Goal: Task Accomplishment & Management: Complete application form

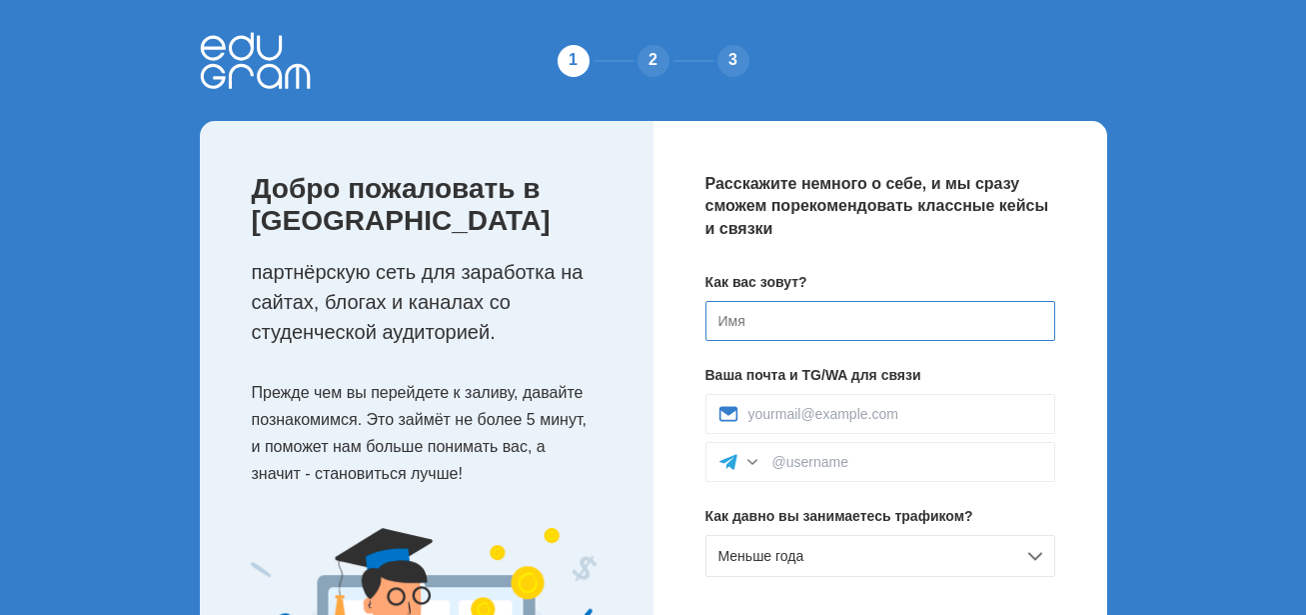
click at [776, 322] on input at bounding box center [881, 321] width 350 height 40
type input "F"
type input "[PERSON_NAME]"
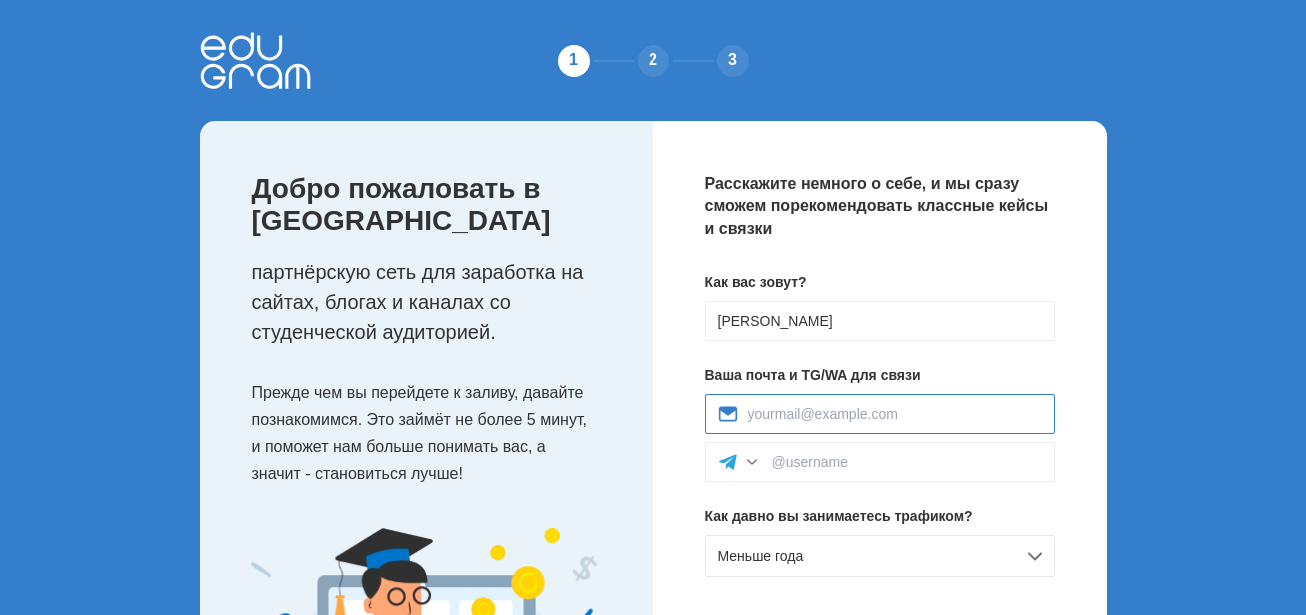
click at [766, 415] on input at bounding box center [896, 414] width 294 height 16
type input "Andreokellaa@gmail.com"
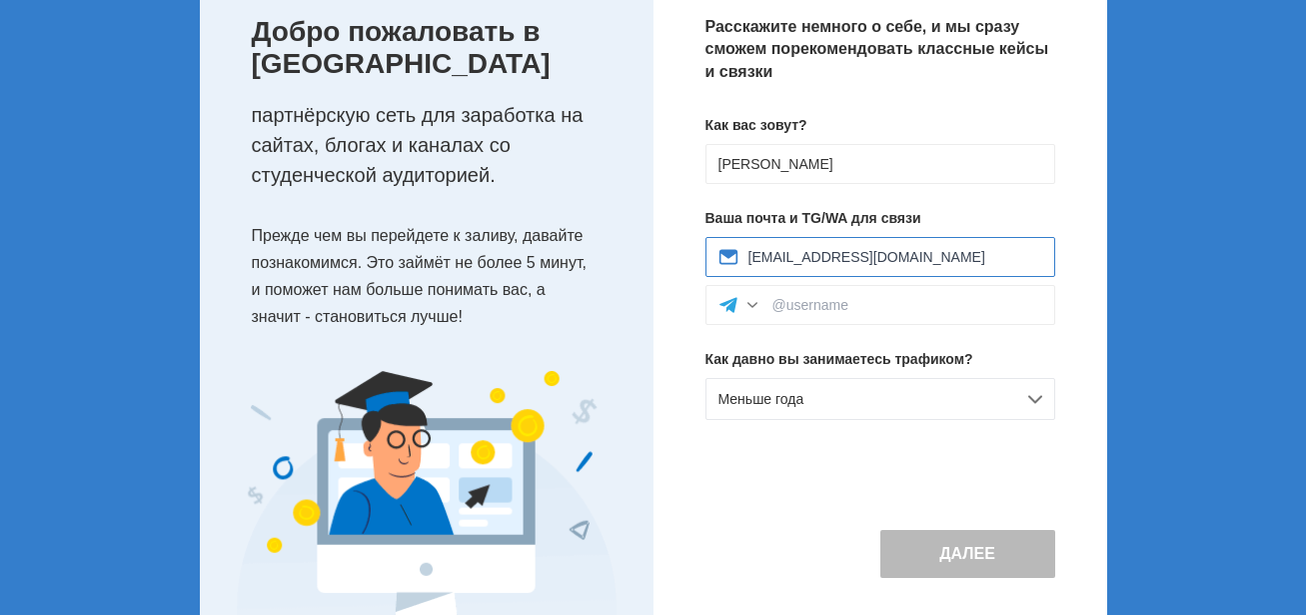
scroll to position [204, 0]
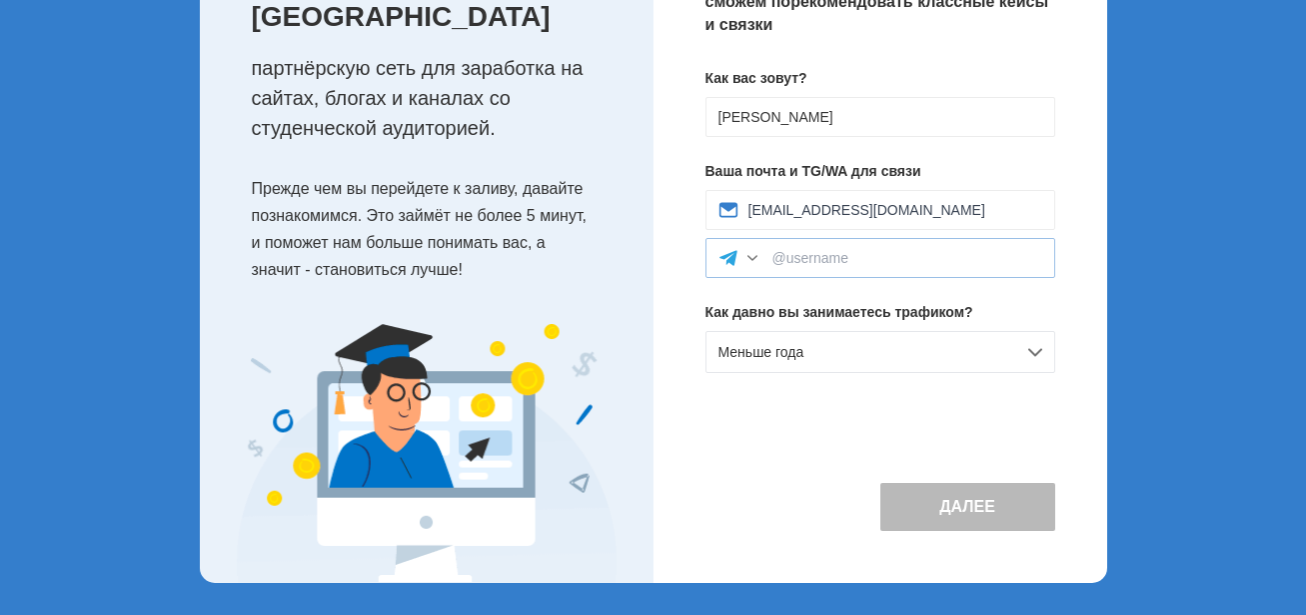
click at [827, 274] on div at bounding box center [881, 258] width 350 height 40
click at [804, 255] on input at bounding box center [908, 258] width 270 height 16
type input """
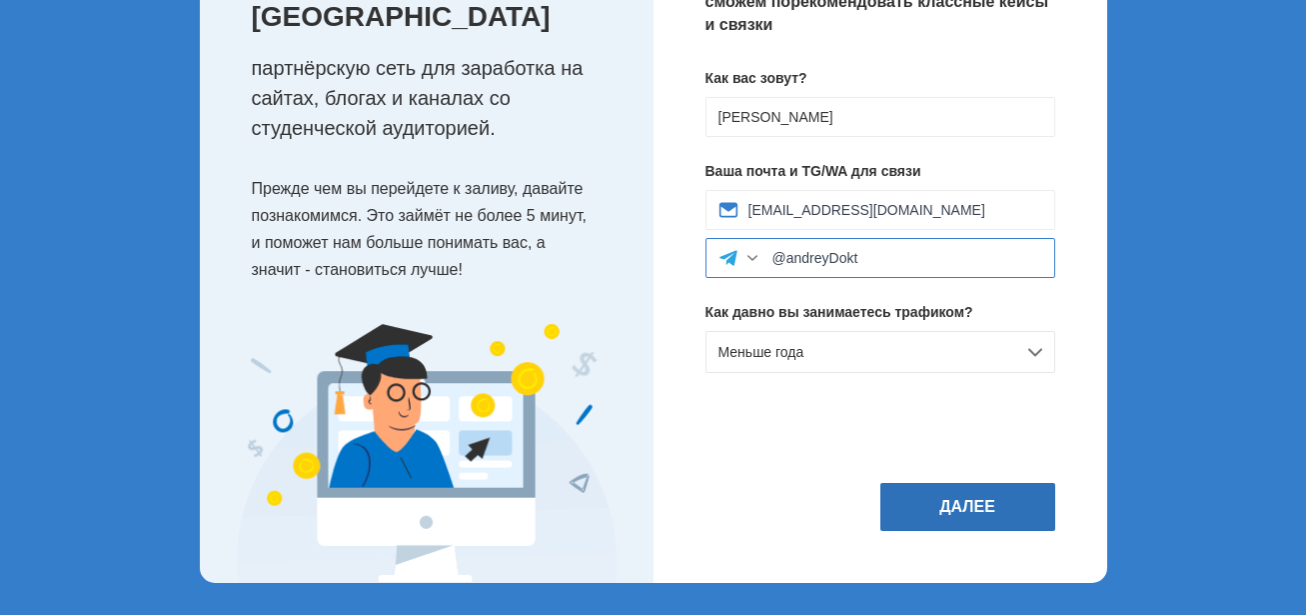
type input "@andreyDokt"
click at [985, 498] on button "Далее" at bounding box center [968, 507] width 175 height 48
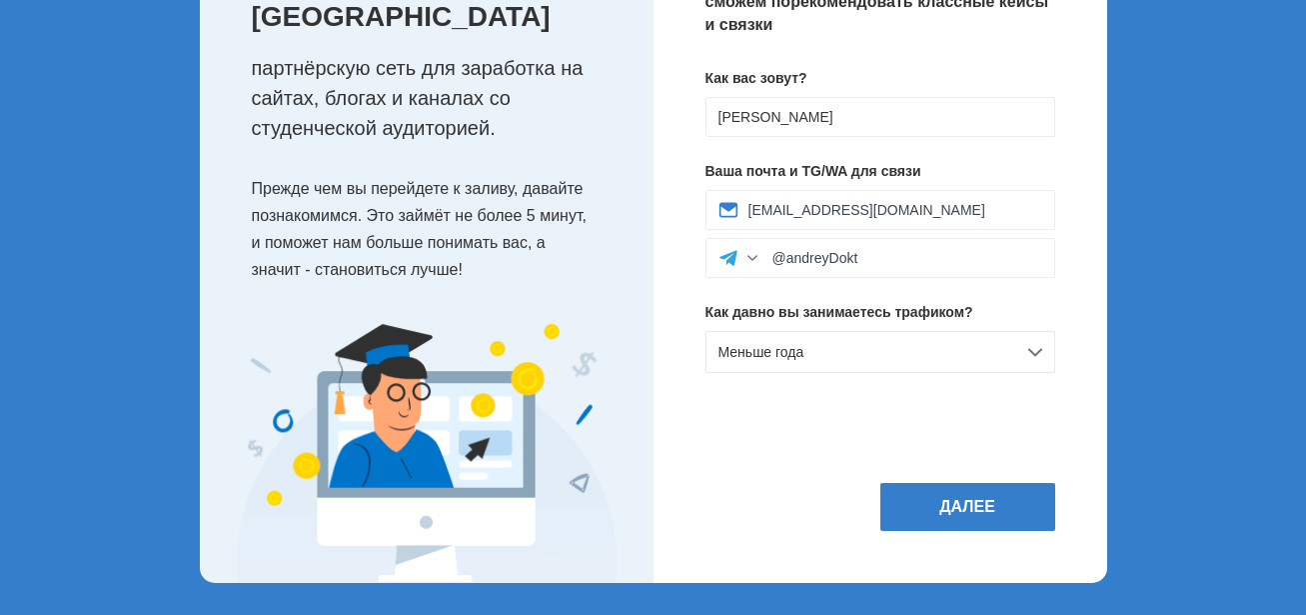
scroll to position [0, 0]
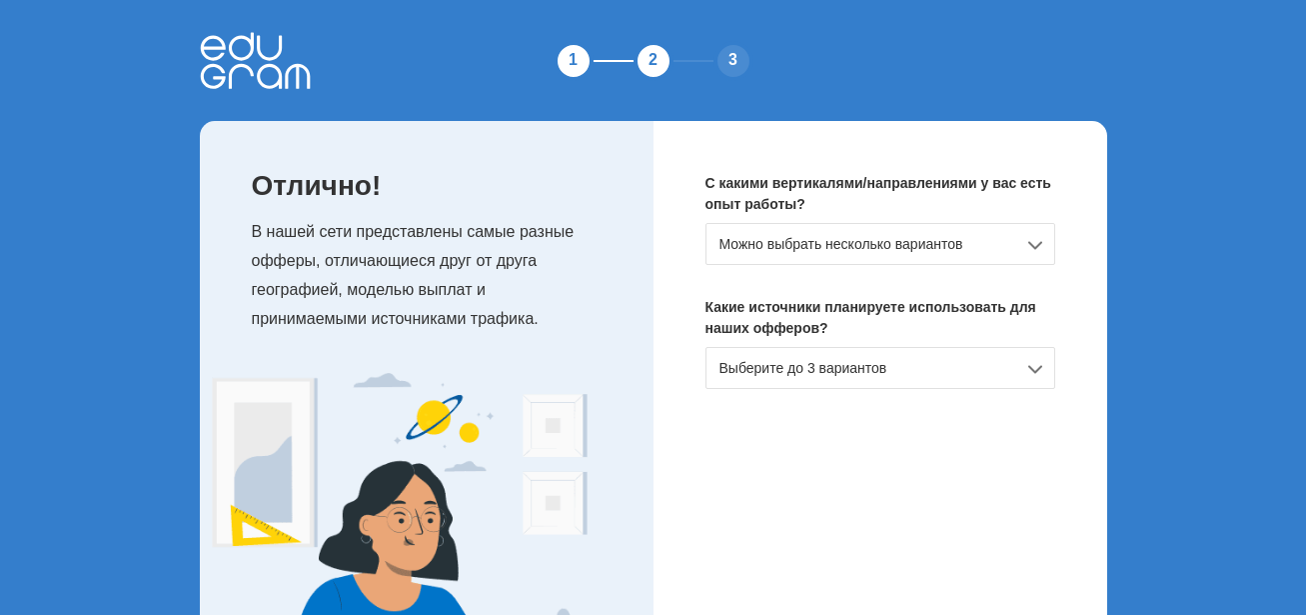
click at [821, 244] on div "Можно выбрать несколько вариантов" at bounding box center [881, 244] width 350 height 42
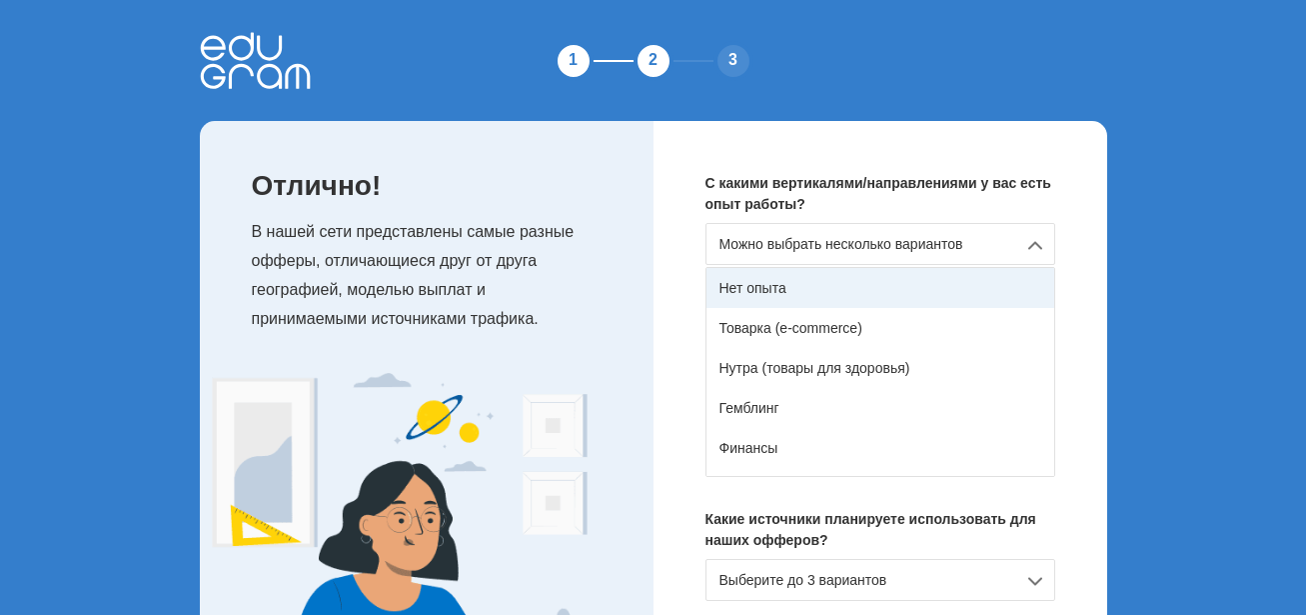
click at [769, 301] on div "Нет опыта" at bounding box center [881, 288] width 348 height 40
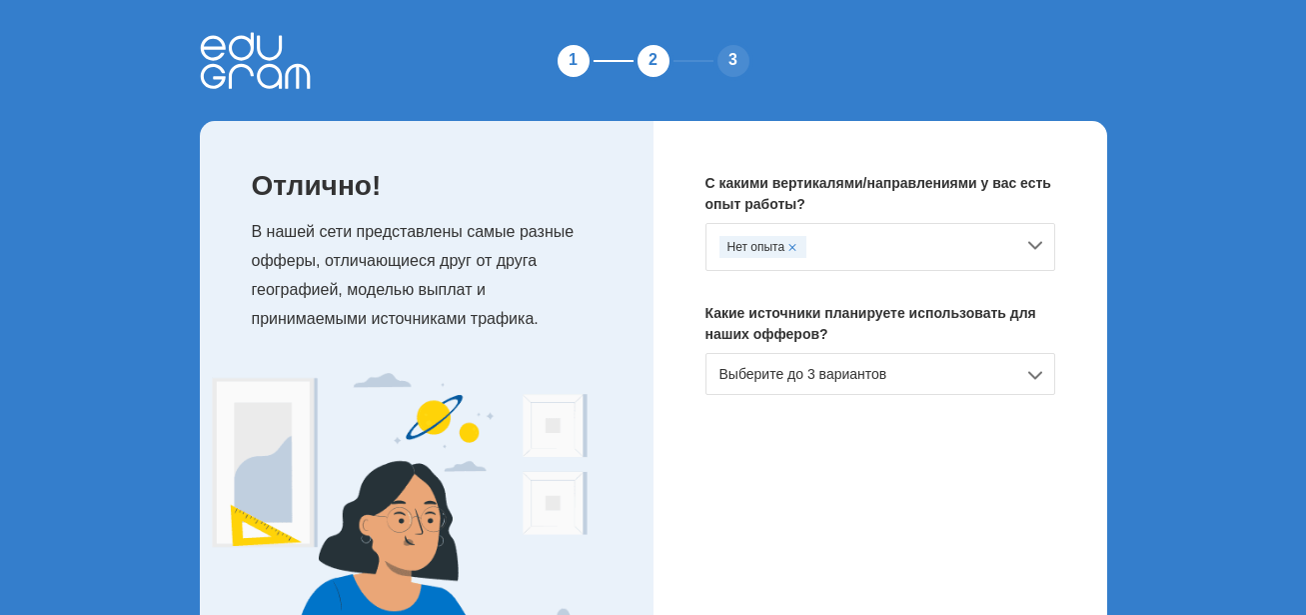
click at [841, 382] on div "Выберите до 3 вариантов" at bounding box center [881, 374] width 350 height 42
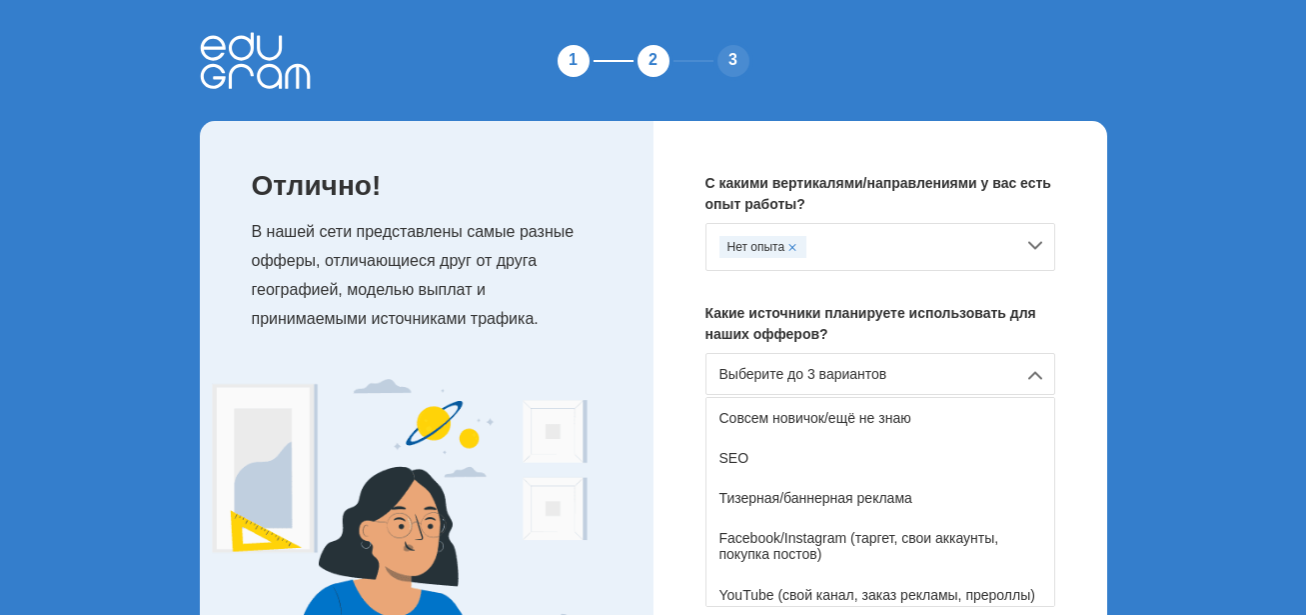
scroll to position [156, 0]
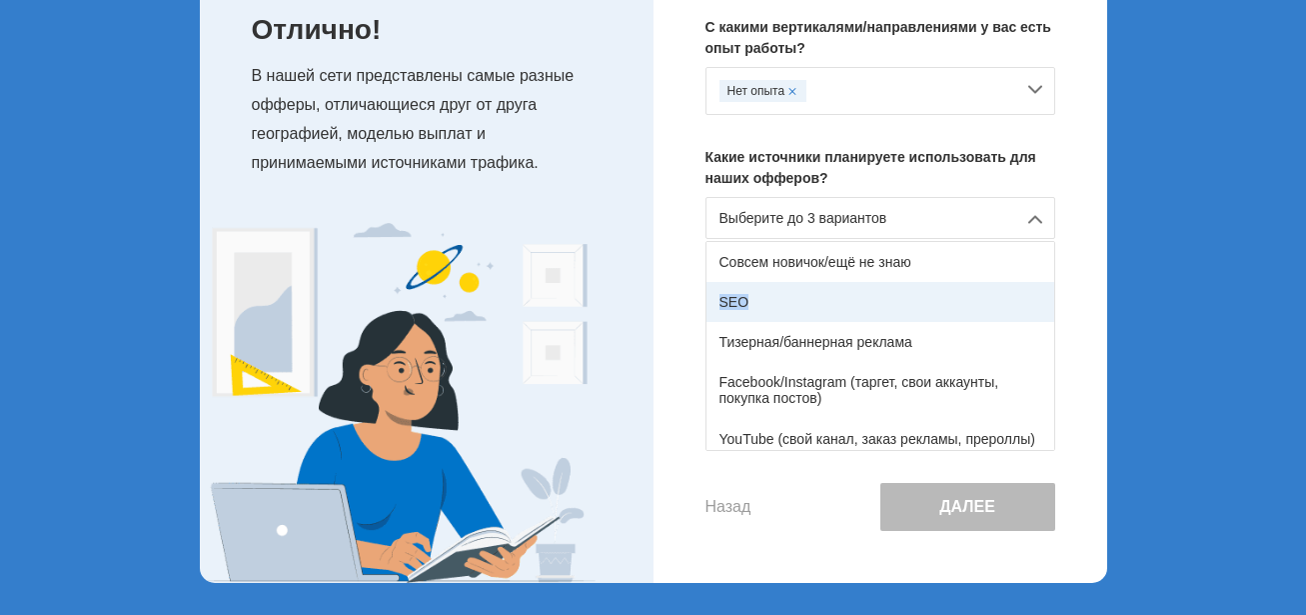
drag, startPoint x: 1055, startPoint y: 278, endPoint x: 1048, endPoint y: 314, distance: 36.7
click at [1048, 314] on div "Совсем новичок/ещё не знаю SEO Тизерная/баннерная реклама Facebook/Instagram (т…" at bounding box center [881, 346] width 350 height 210
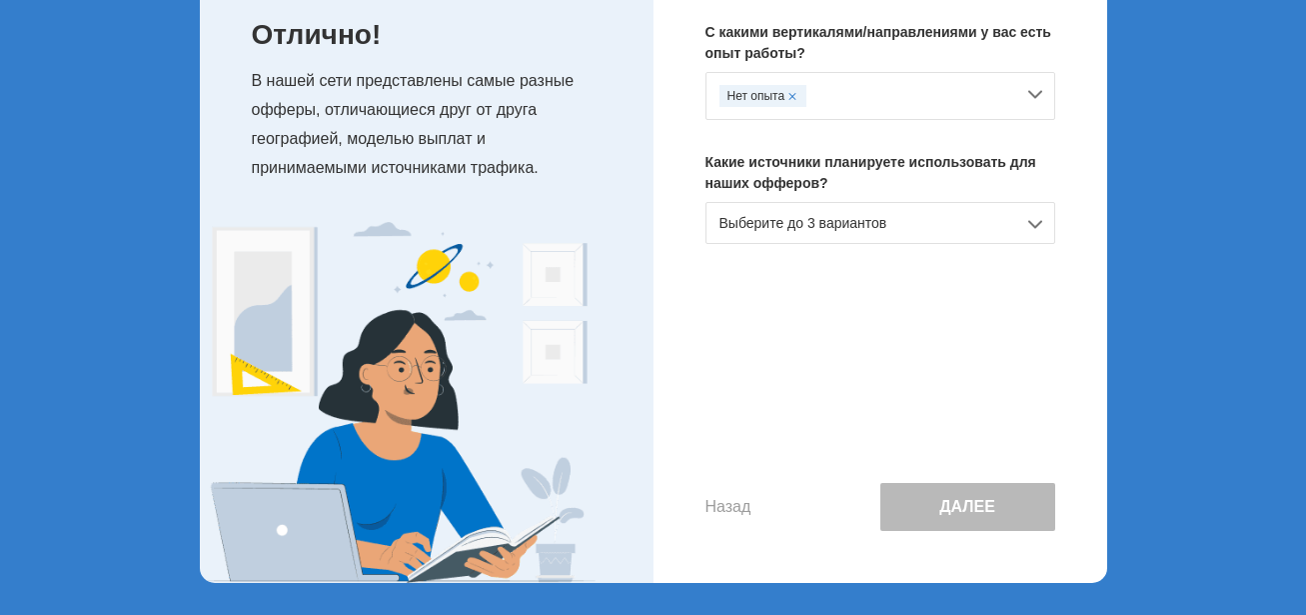
click at [826, 230] on div "Выберите до 3 вариантов" at bounding box center [881, 223] width 350 height 42
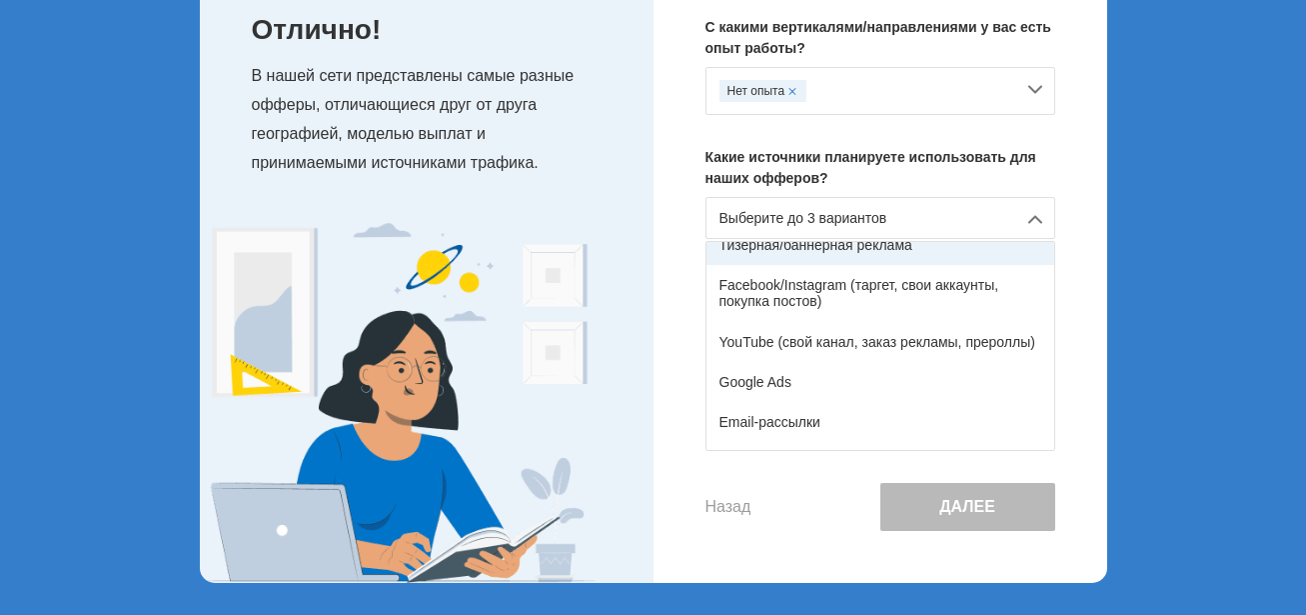
scroll to position [0, 0]
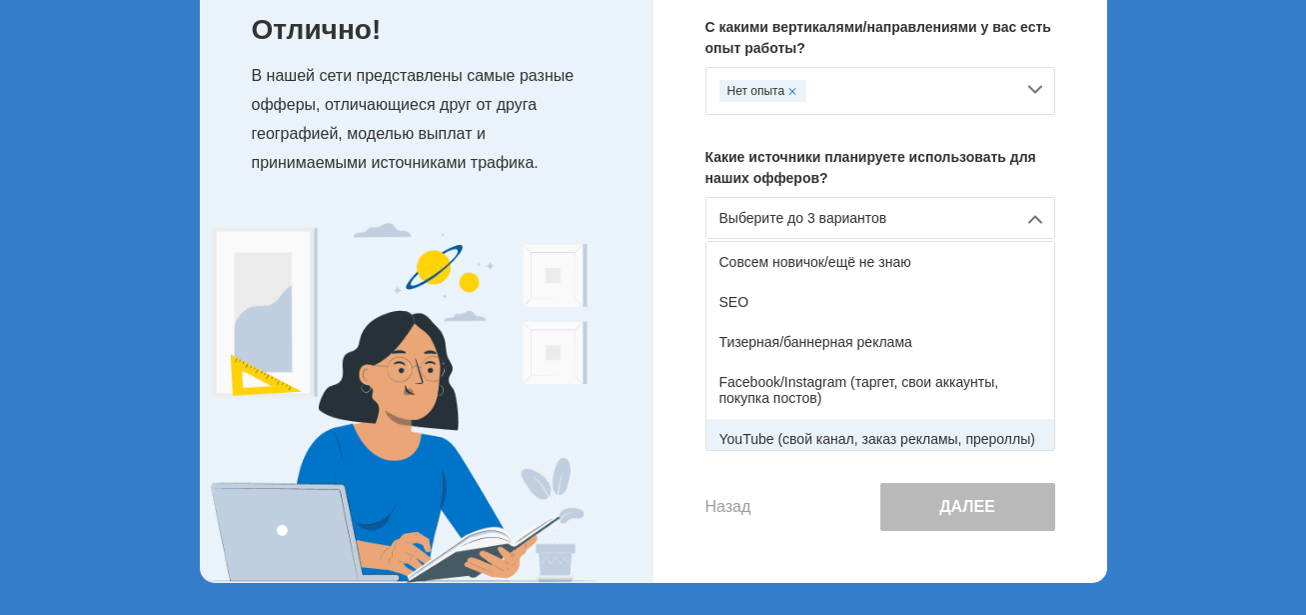
click at [797, 440] on div "YouTube (свой канал, заказ рекламы, прероллы)" at bounding box center [881, 439] width 348 height 40
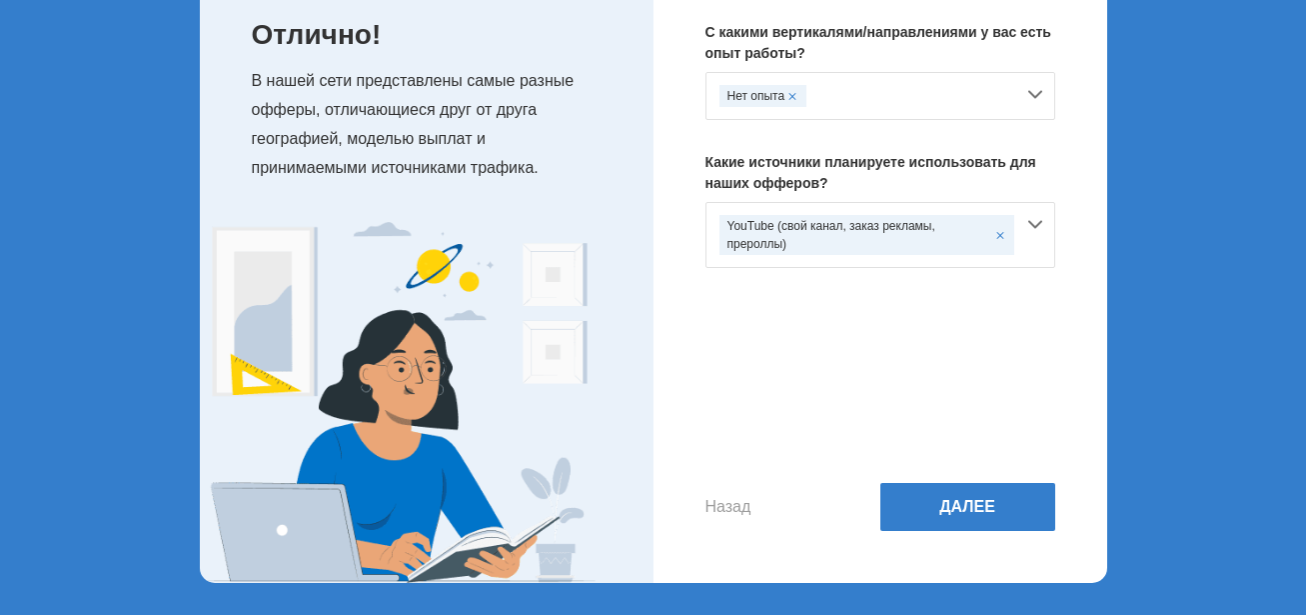
scroll to position [151, 0]
click at [954, 510] on button "Далее" at bounding box center [968, 507] width 175 height 48
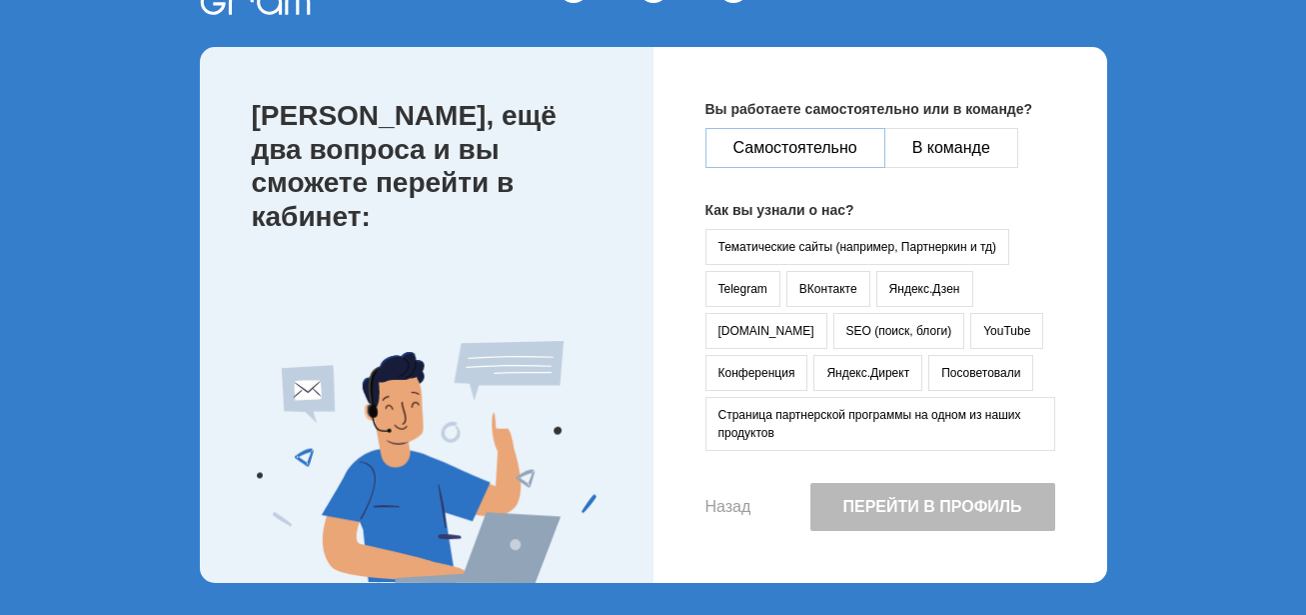
click at [781, 142] on button "Самостоятельно" at bounding box center [796, 148] width 180 height 40
click at [971, 333] on button "YouTube" at bounding box center [1007, 331] width 73 height 36
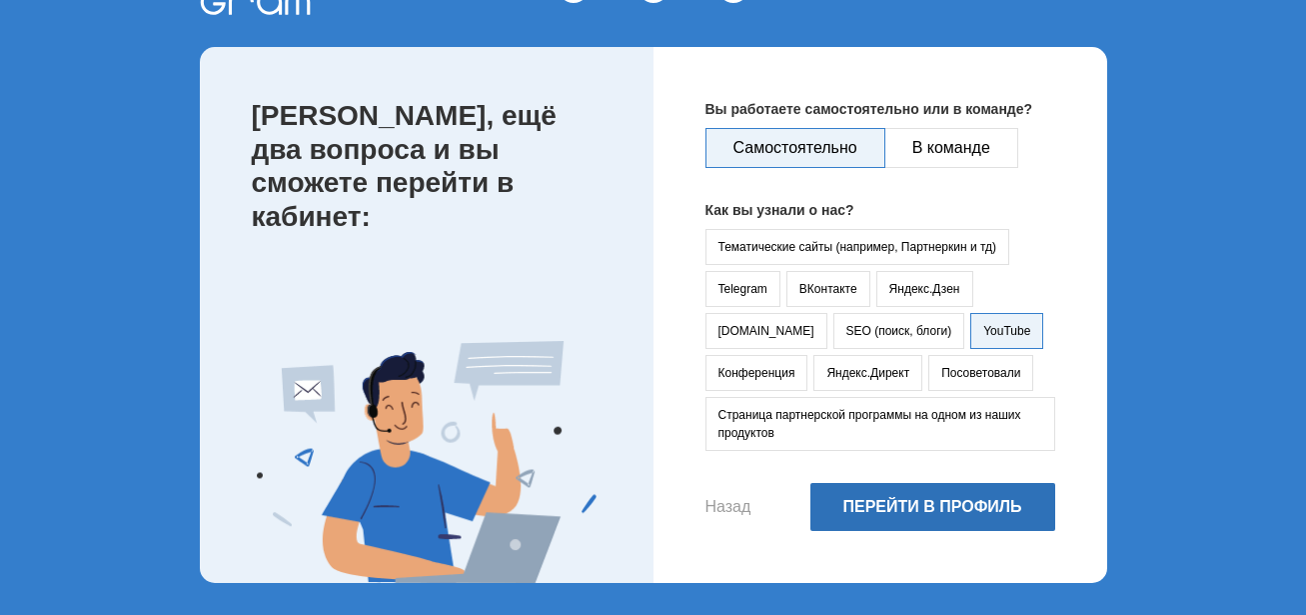
click at [883, 504] on button "Перейти в профиль" at bounding box center [933, 507] width 245 height 48
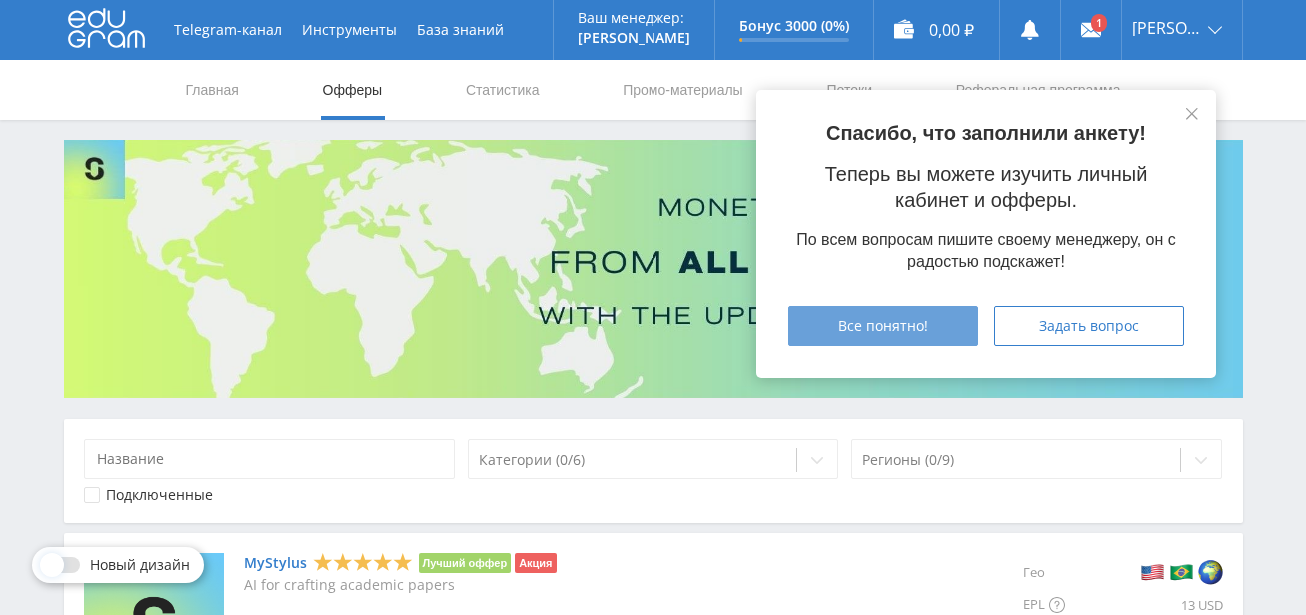
click at [918, 324] on span "Все понятно!" at bounding box center [884, 326] width 90 height 16
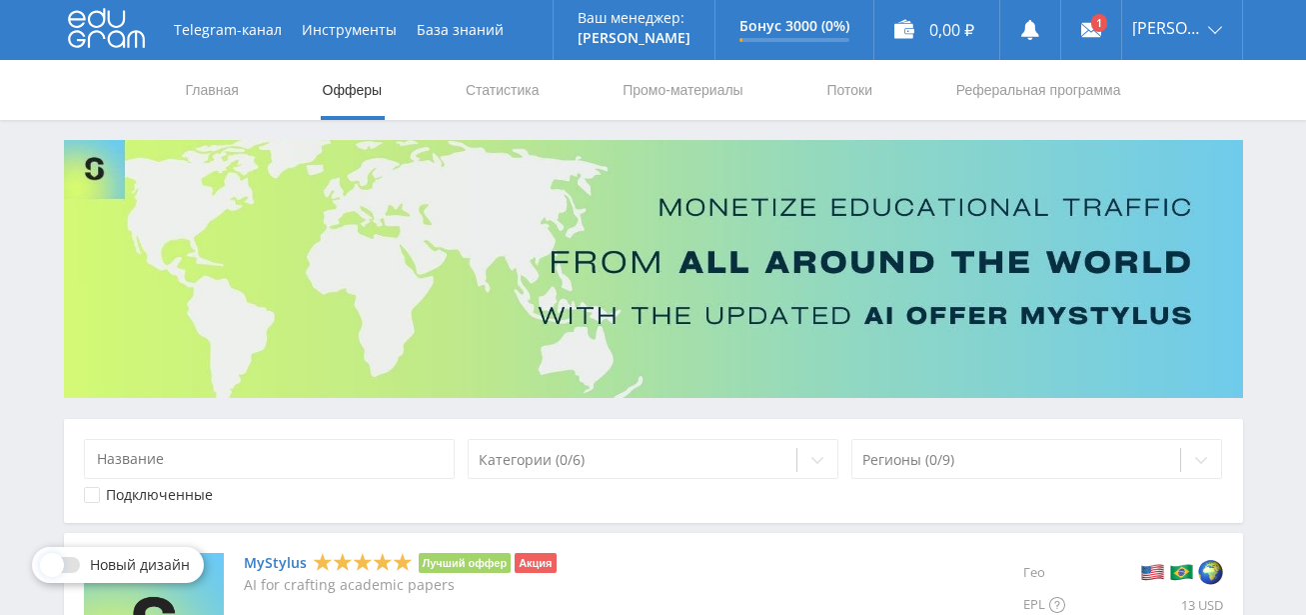
scroll to position [333, 0]
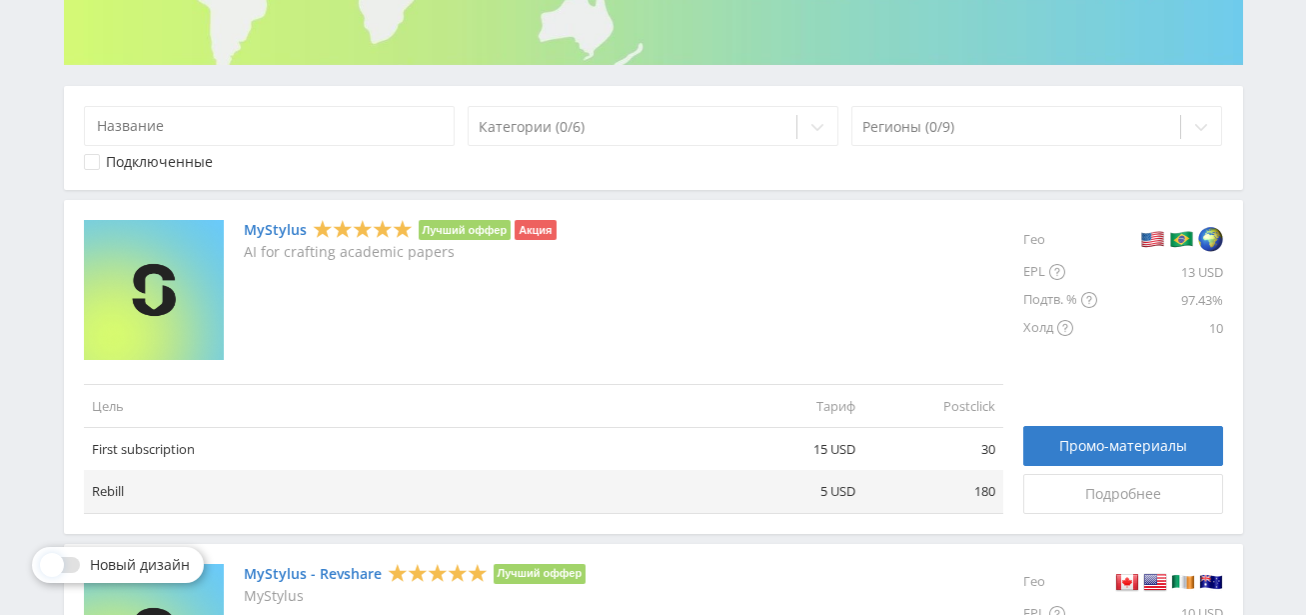
click at [262, 224] on link "MyStylus" at bounding box center [275, 230] width 63 height 16
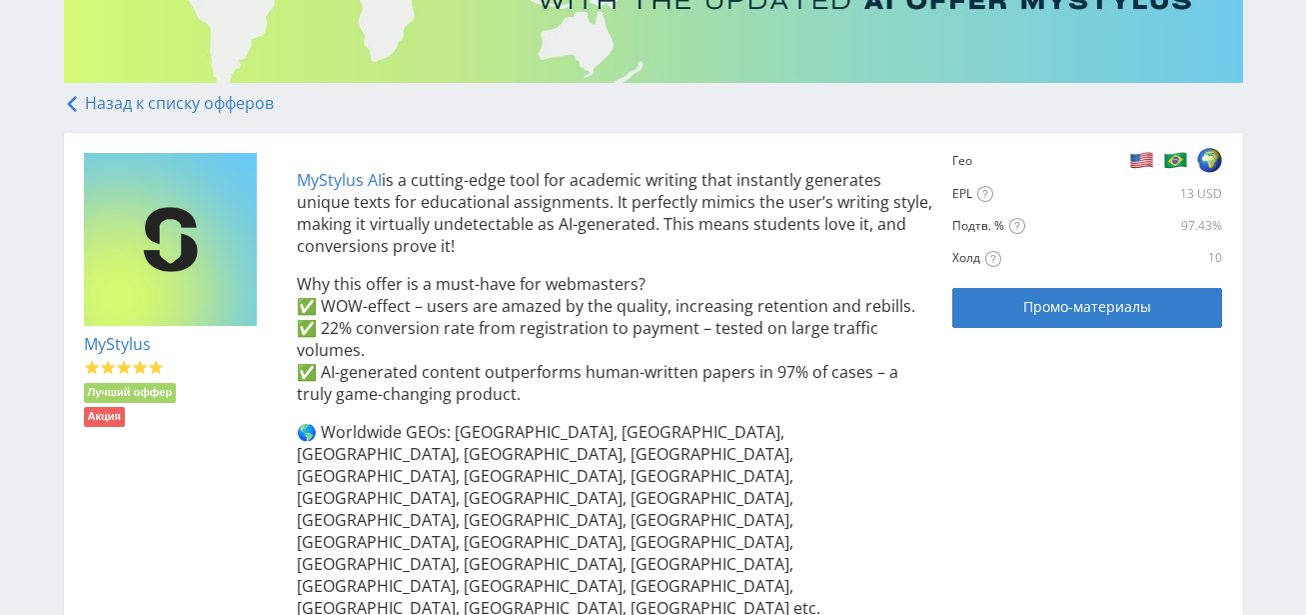
scroll to position [333, 0]
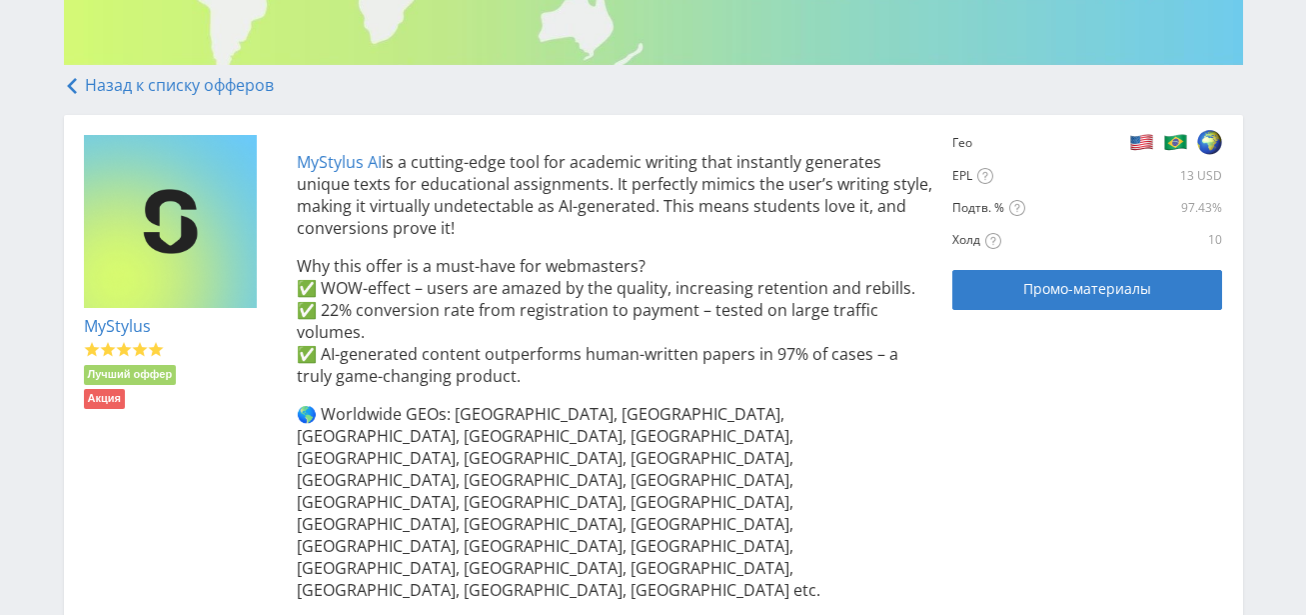
click at [65, 92] on icon at bounding box center [72, 86] width 16 height 16
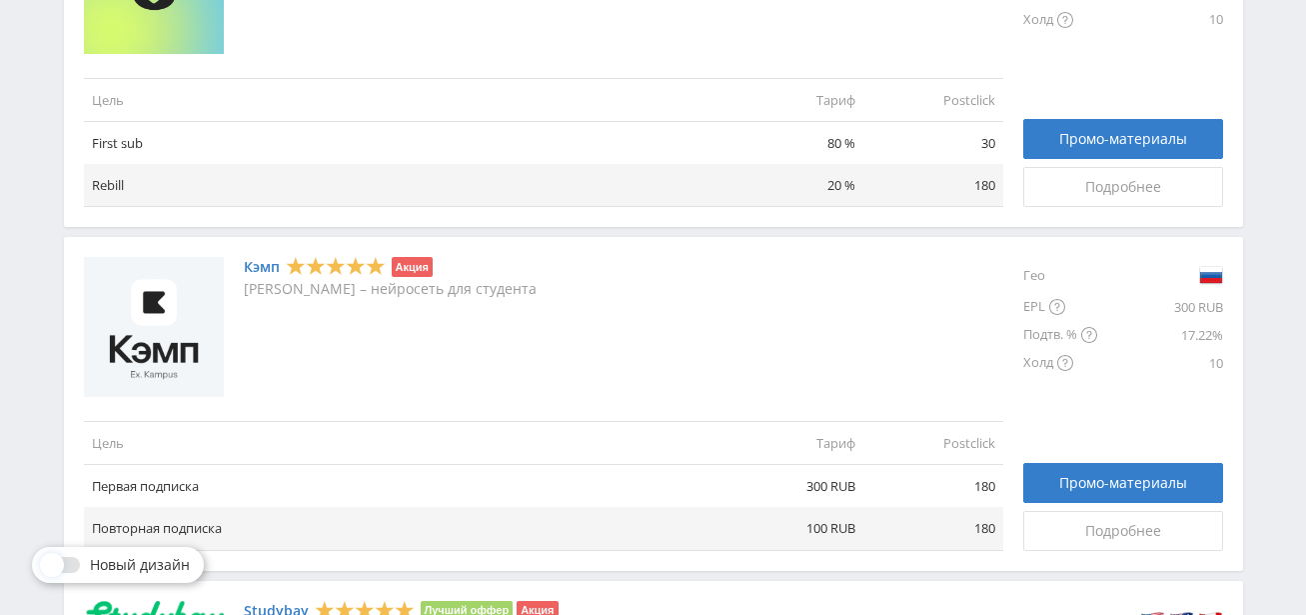
scroll to position [1000, 0]
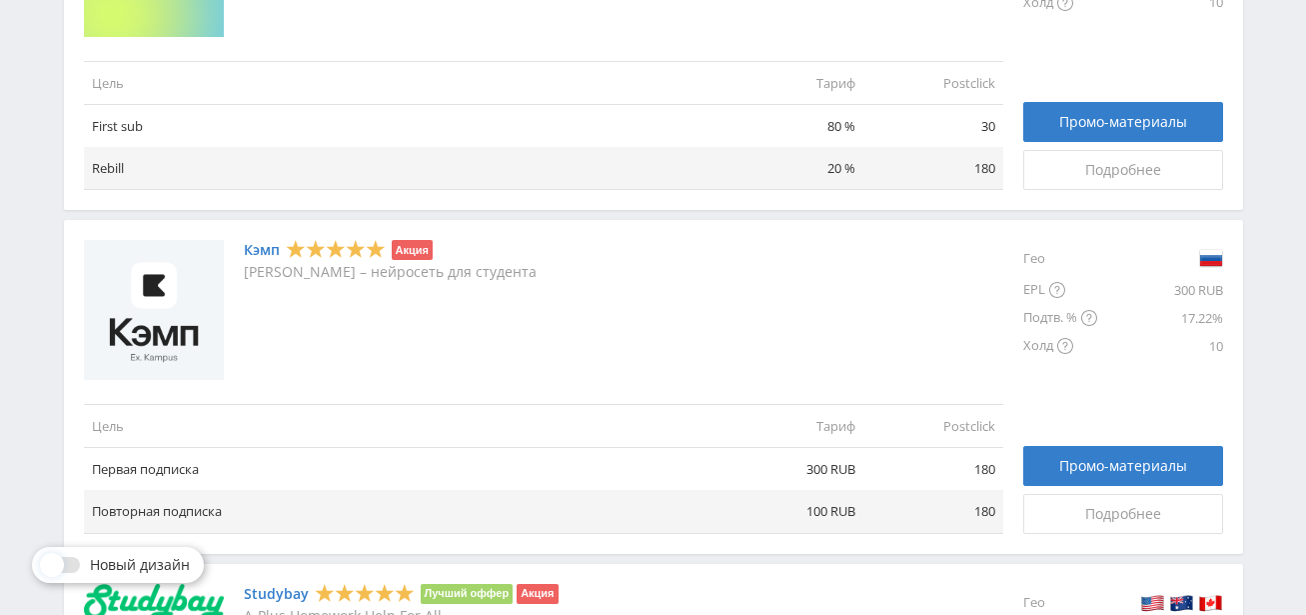
click at [254, 251] on link "Кэмп" at bounding box center [262, 250] width 36 height 16
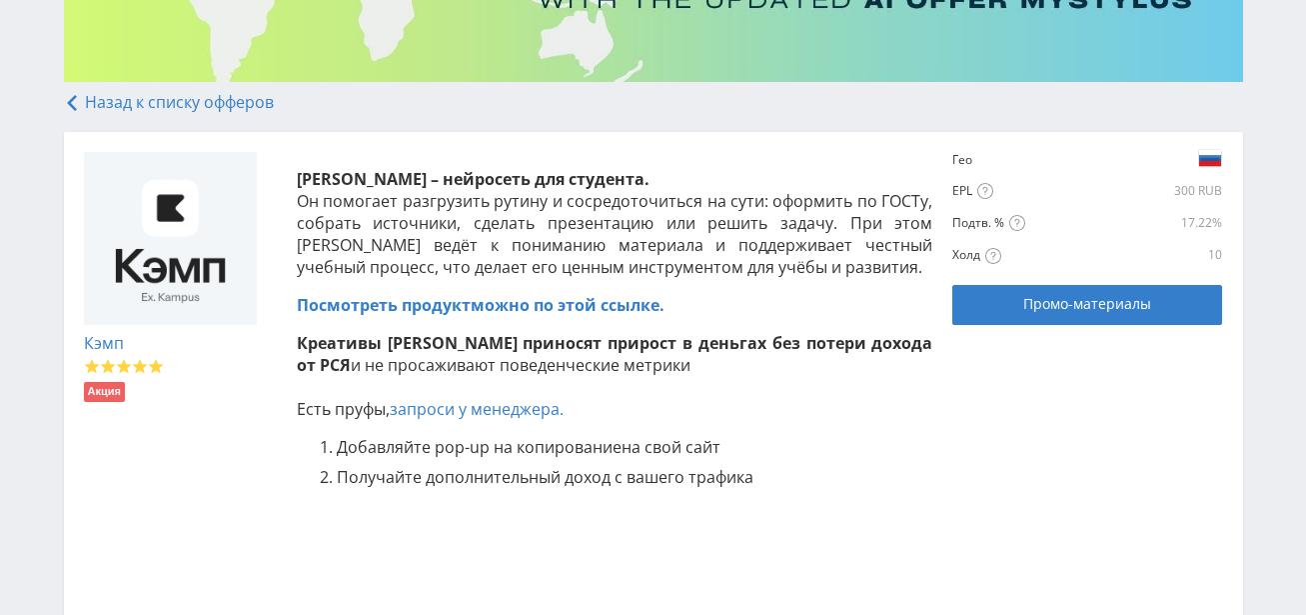
scroll to position [333, 0]
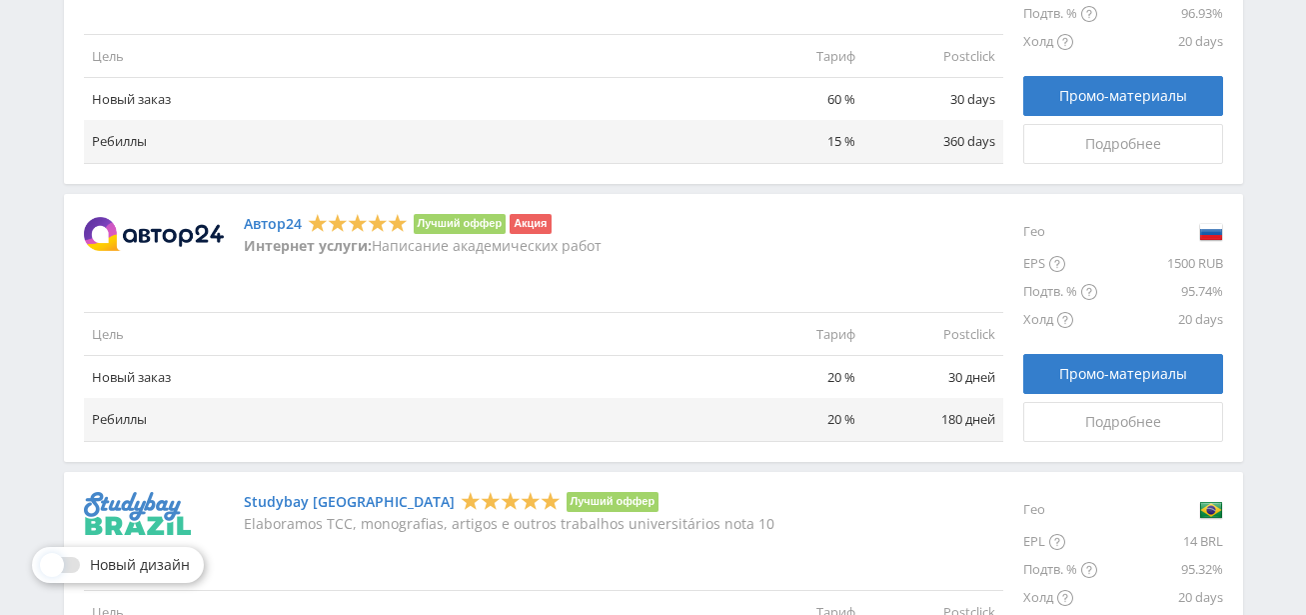
scroll to position [1666, 0]
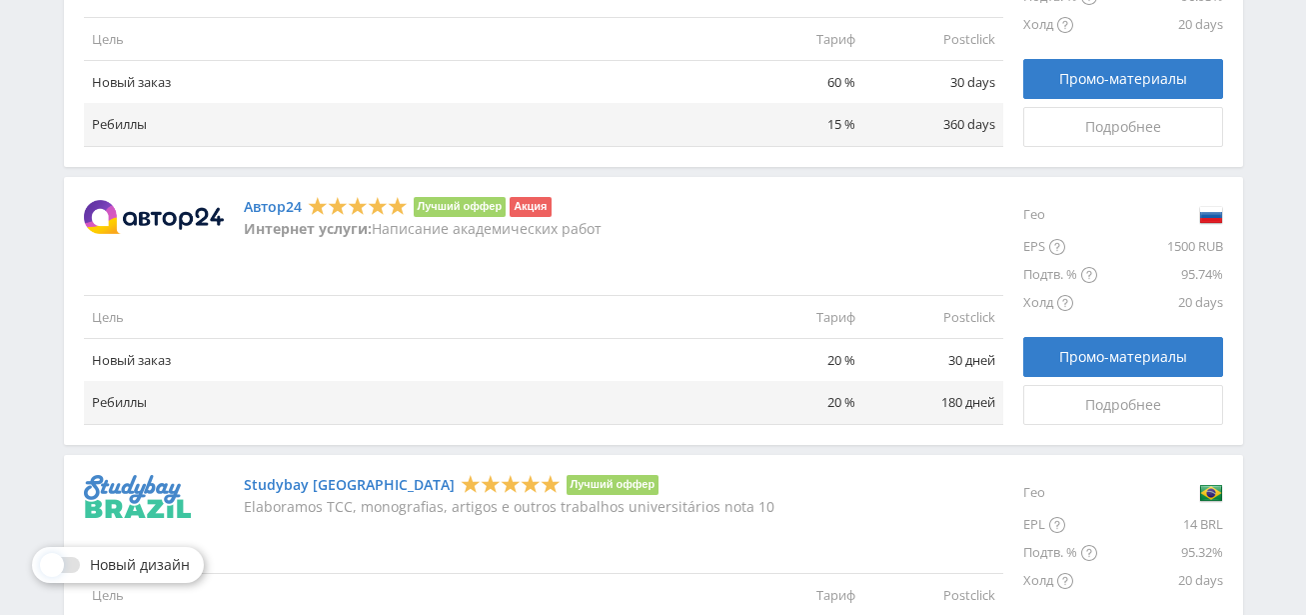
click at [264, 212] on link "Автор24" at bounding box center [273, 207] width 58 height 16
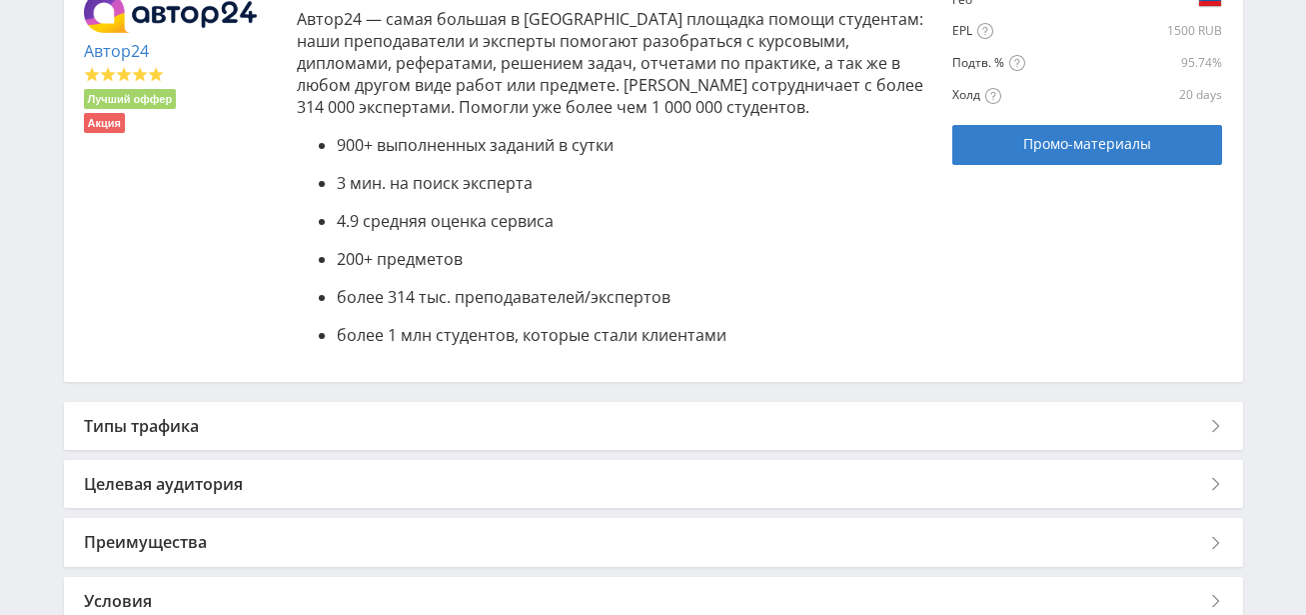
scroll to position [655, 0]
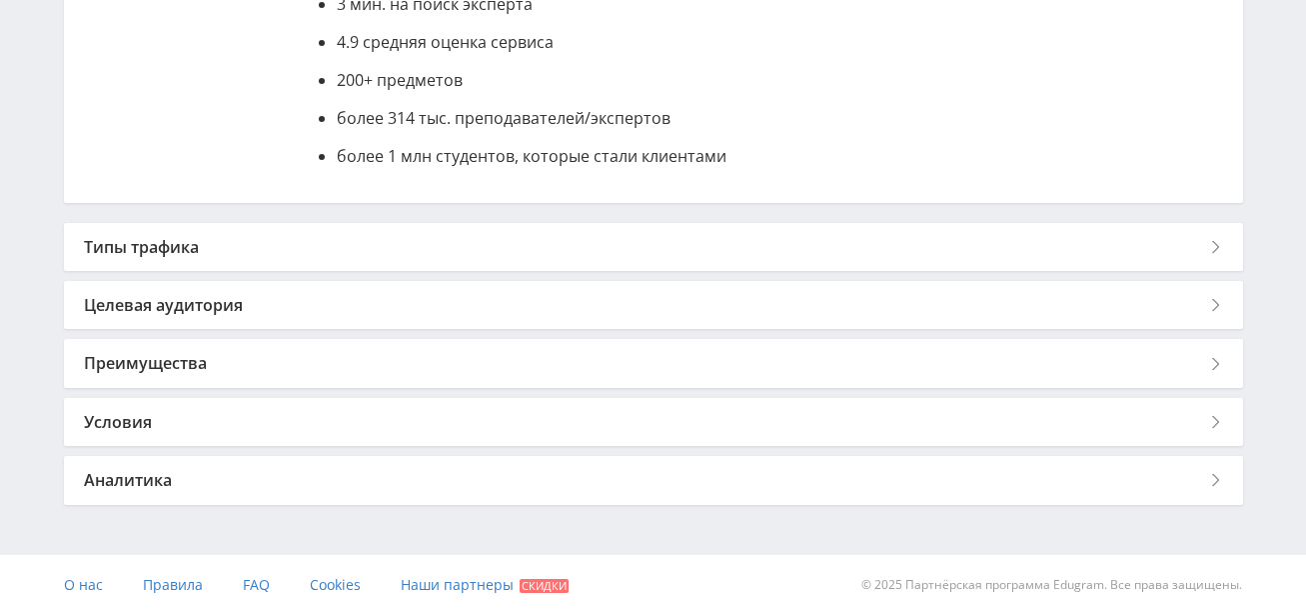
click at [1136, 242] on div "Типы трафика" at bounding box center [654, 247] width 1180 height 48
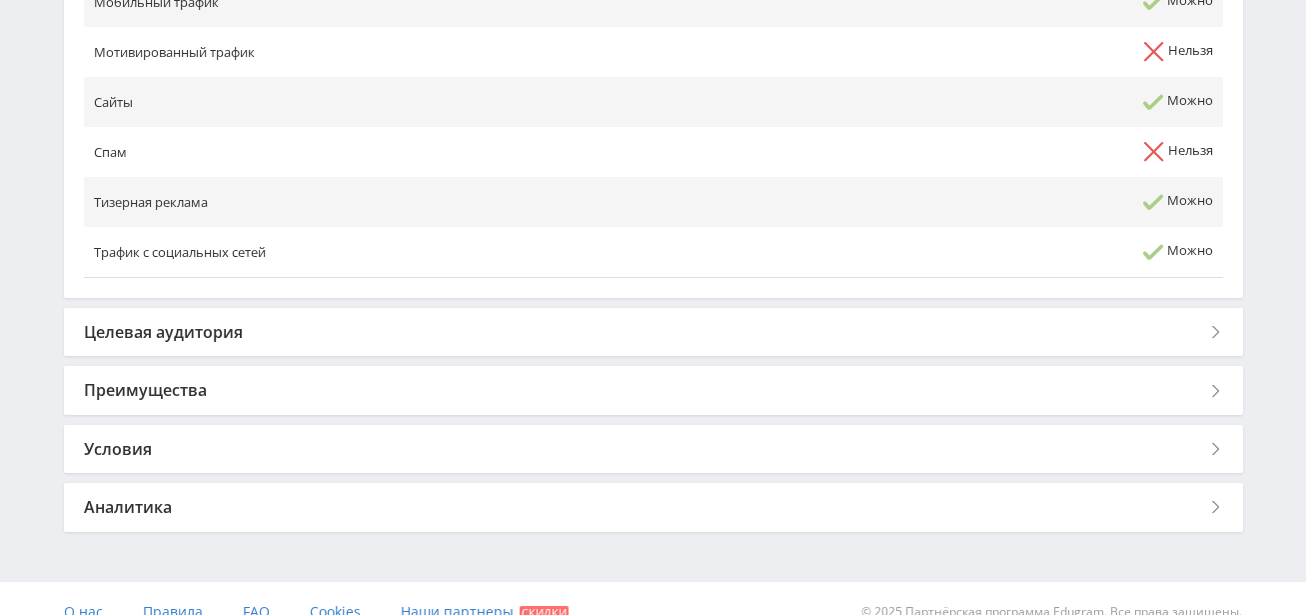
scroll to position [1321, 0]
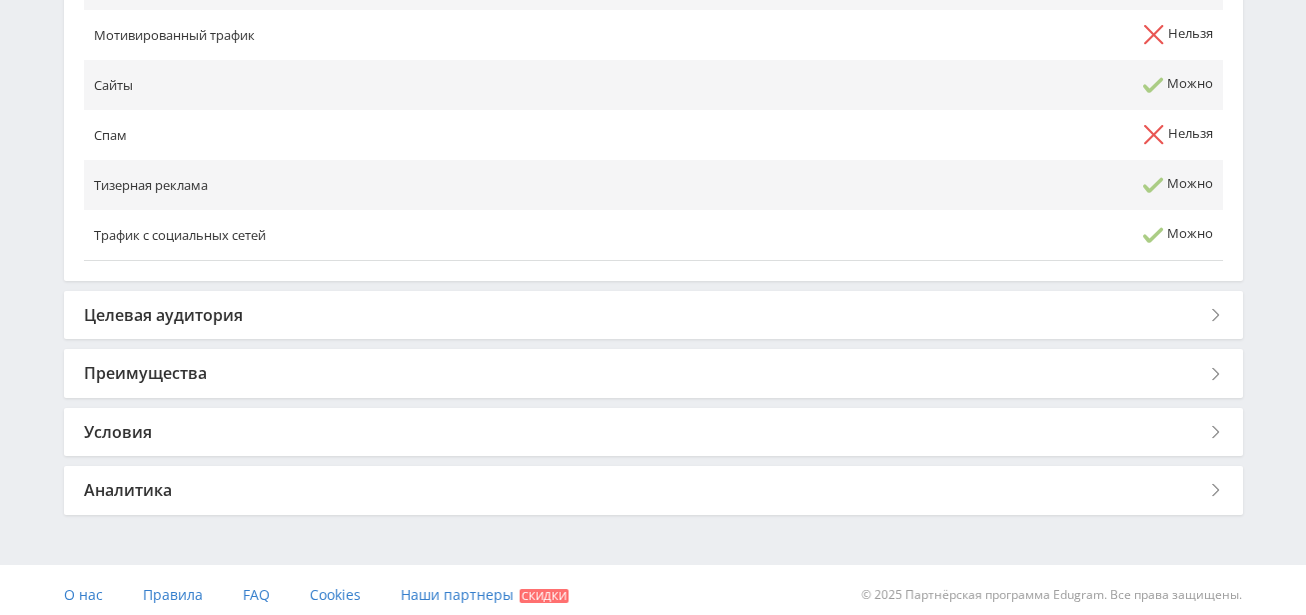
click at [154, 318] on div "Целевая аудитория" at bounding box center [654, 315] width 1180 height 48
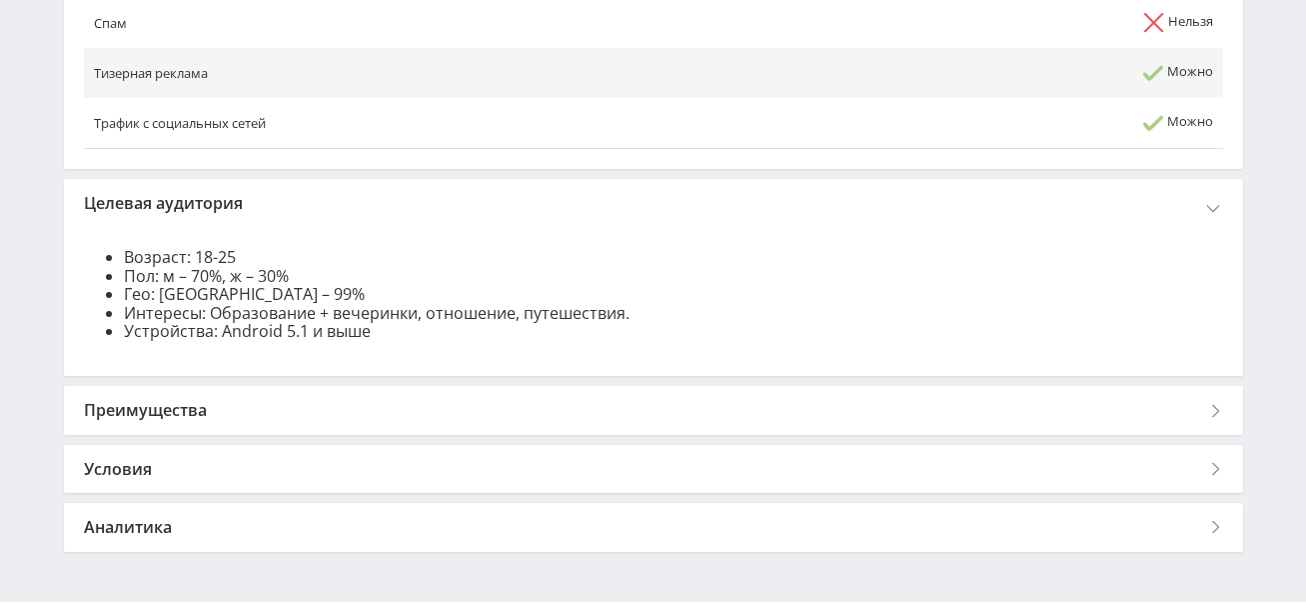
scroll to position [1480, 0]
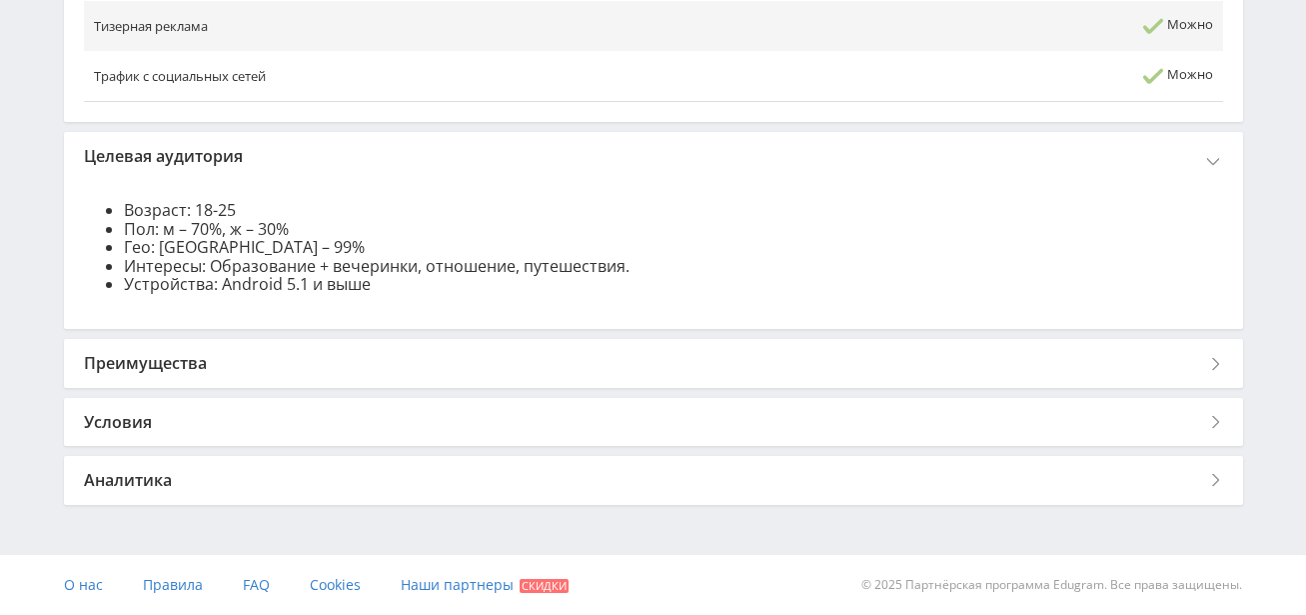
click at [137, 377] on div "Преимущества" at bounding box center [654, 363] width 1180 height 48
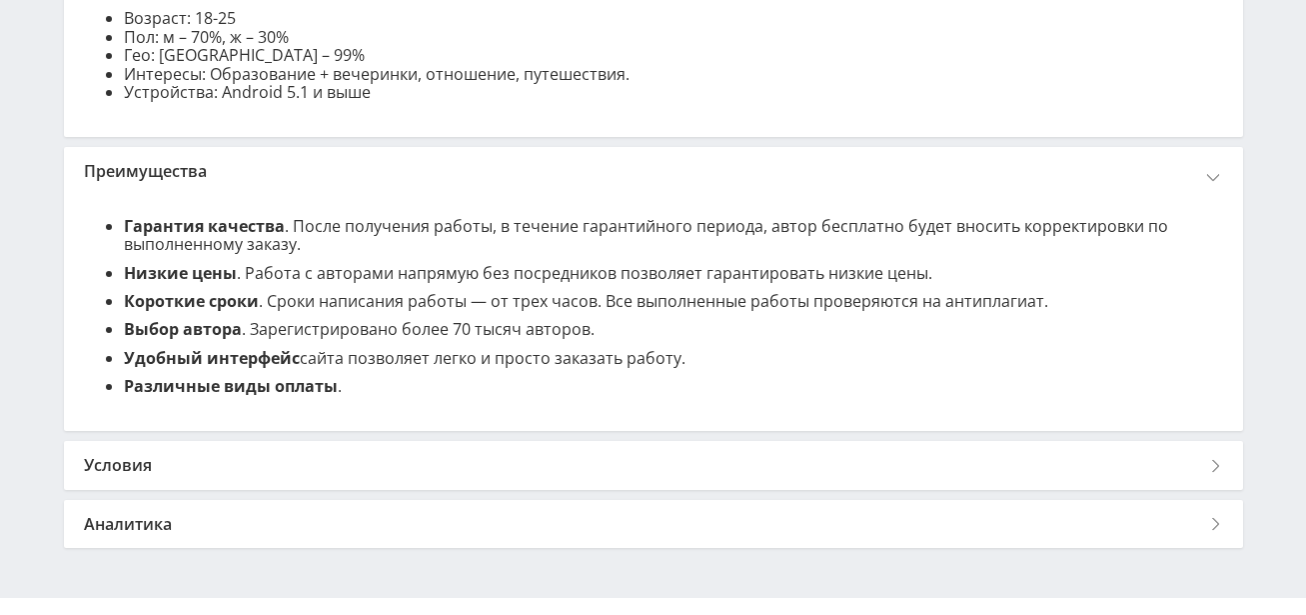
scroll to position [1715, 0]
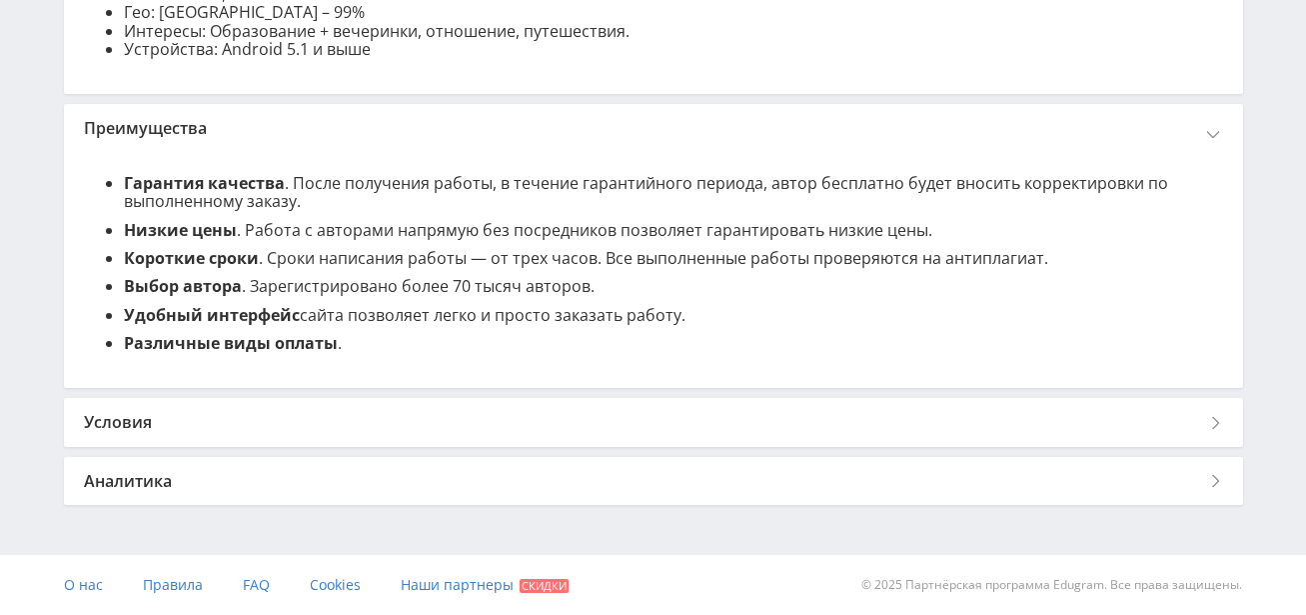
click at [112, 420] on div "Условия" at bounding box center [654, 422] width 1180 height 48
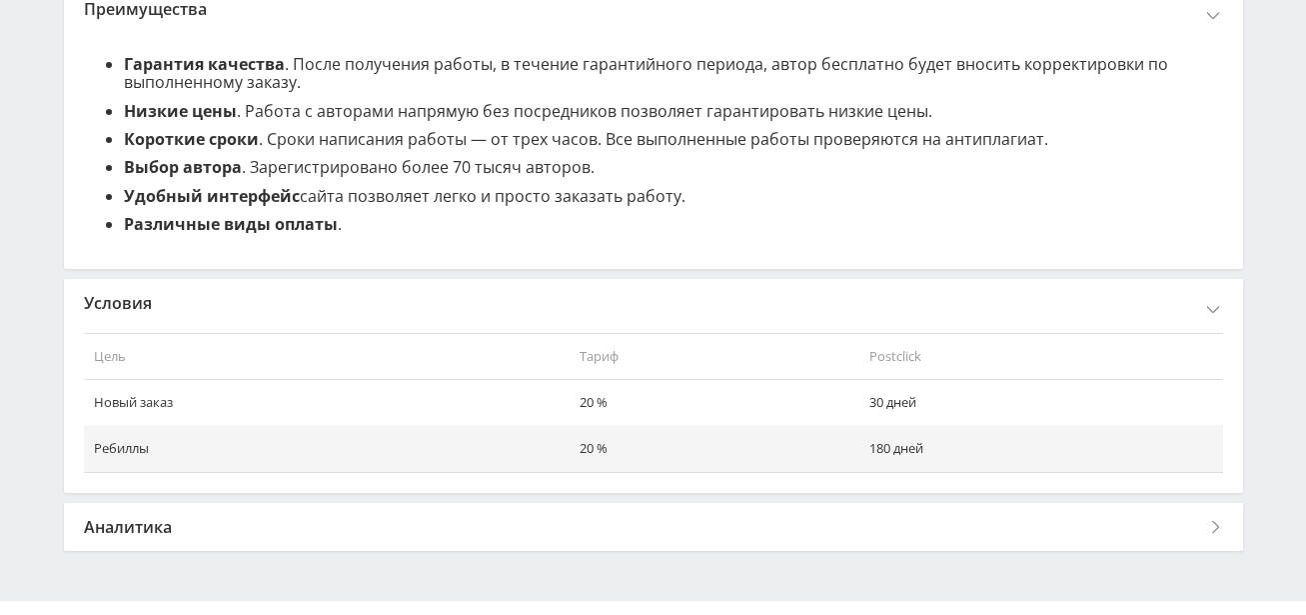
scroll to position [1880, 0]
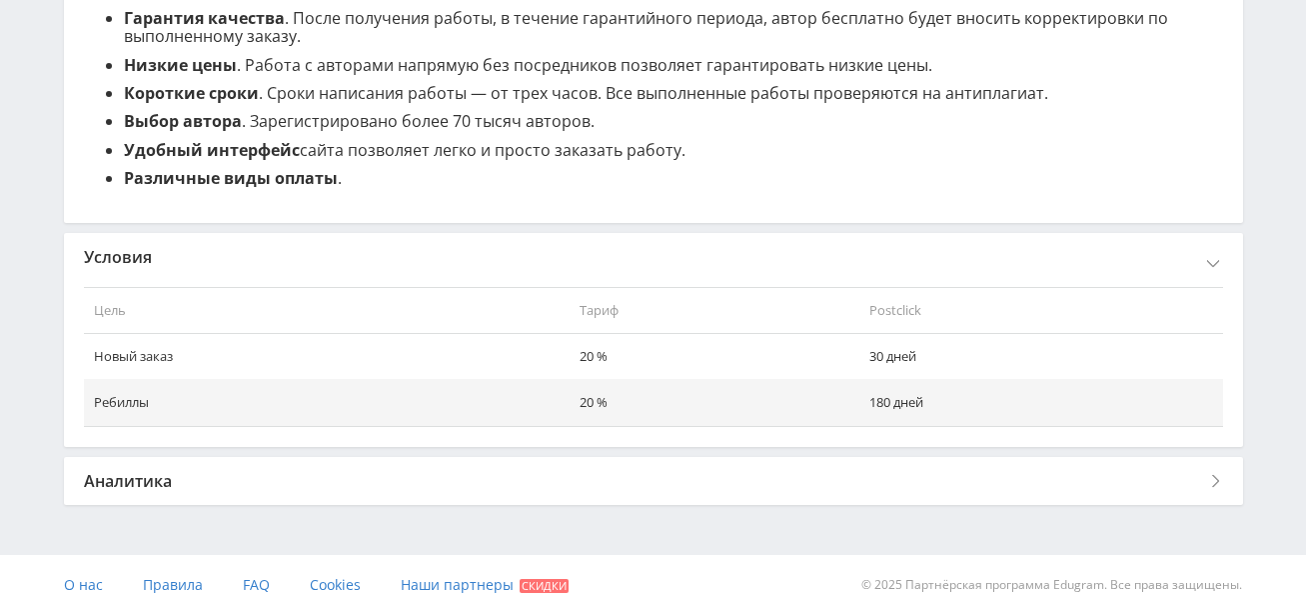
click at [124, 485] on div "Аналитика" at bounding box center [654, 481] width 1180 height 48
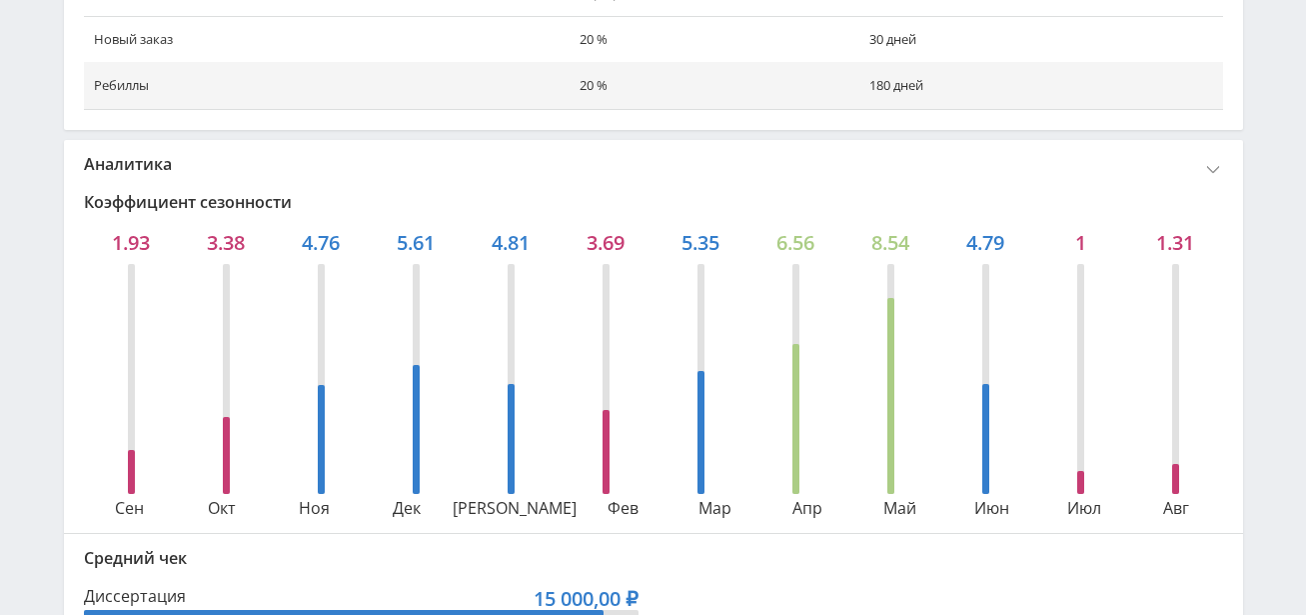
scroll to position [2213, 0]
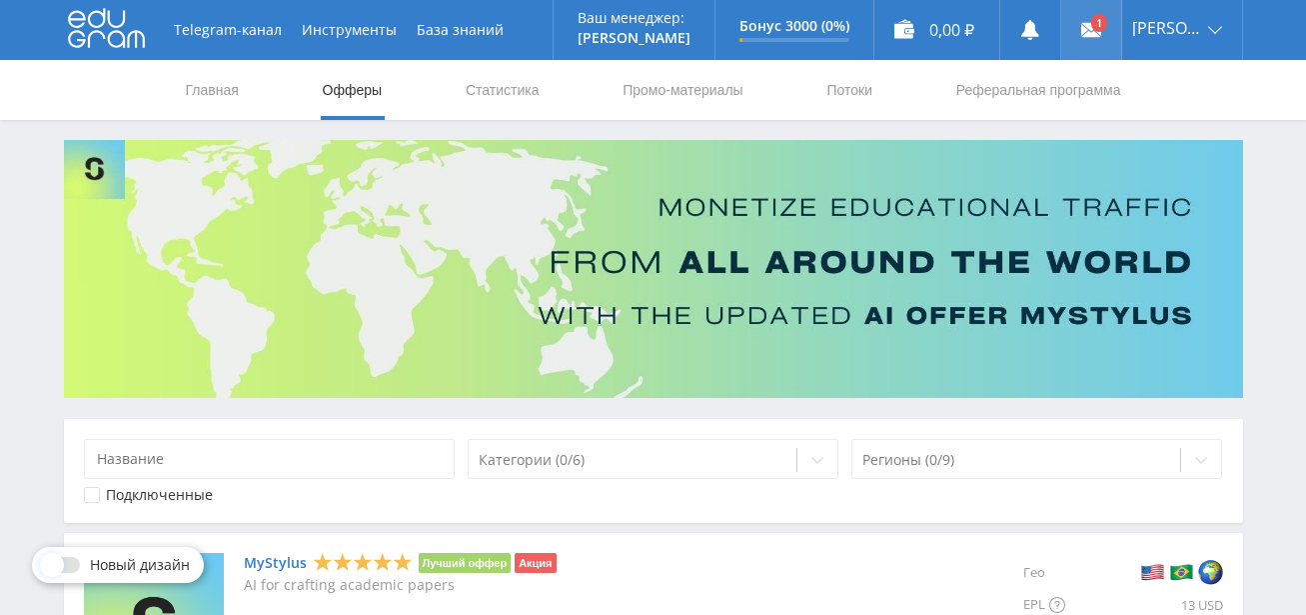
click at [1101, 26] on use at bounding box center [1092, 30] width 20 height 14
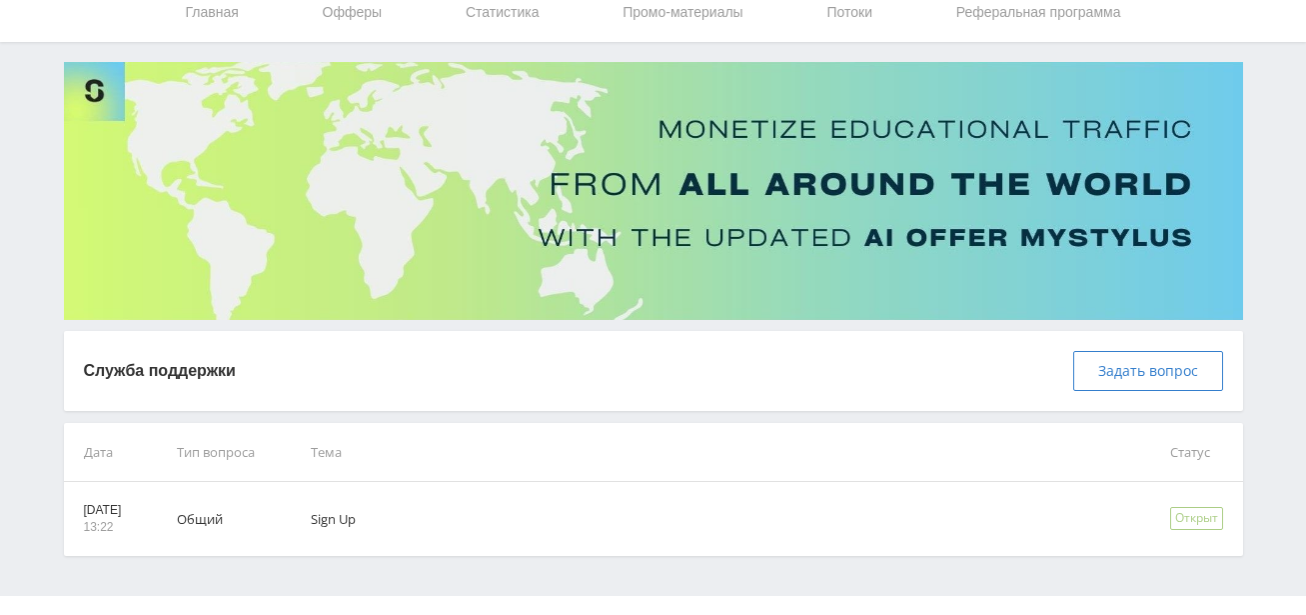
scroll to position [119, 0]
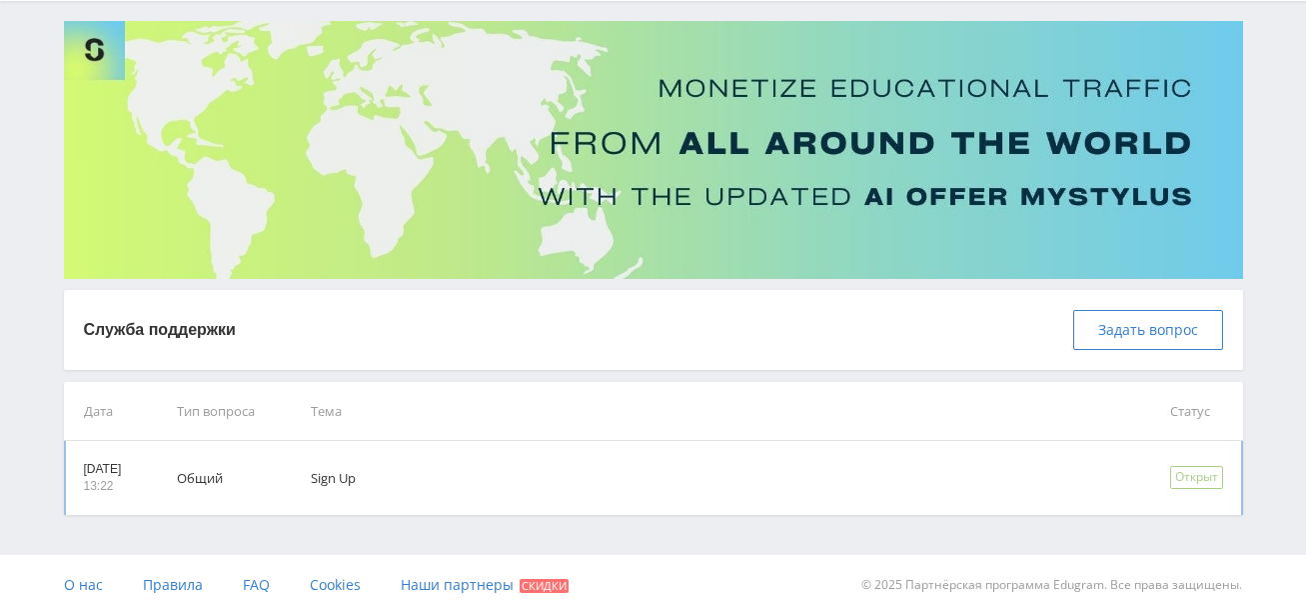
click at [384, 484] on td "Sign Up" at bounding box center [712, 478] width 859 height 74
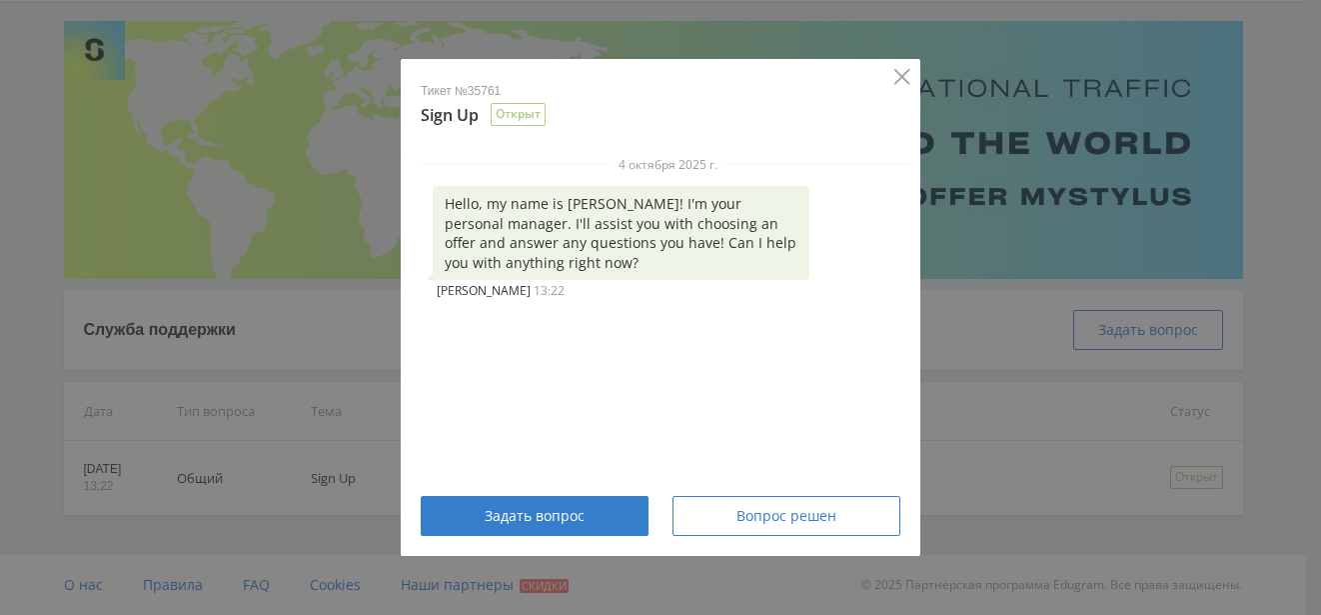
click at [901, 78] on icon "Close" at bounding box center [902, 76] width 15 height 15
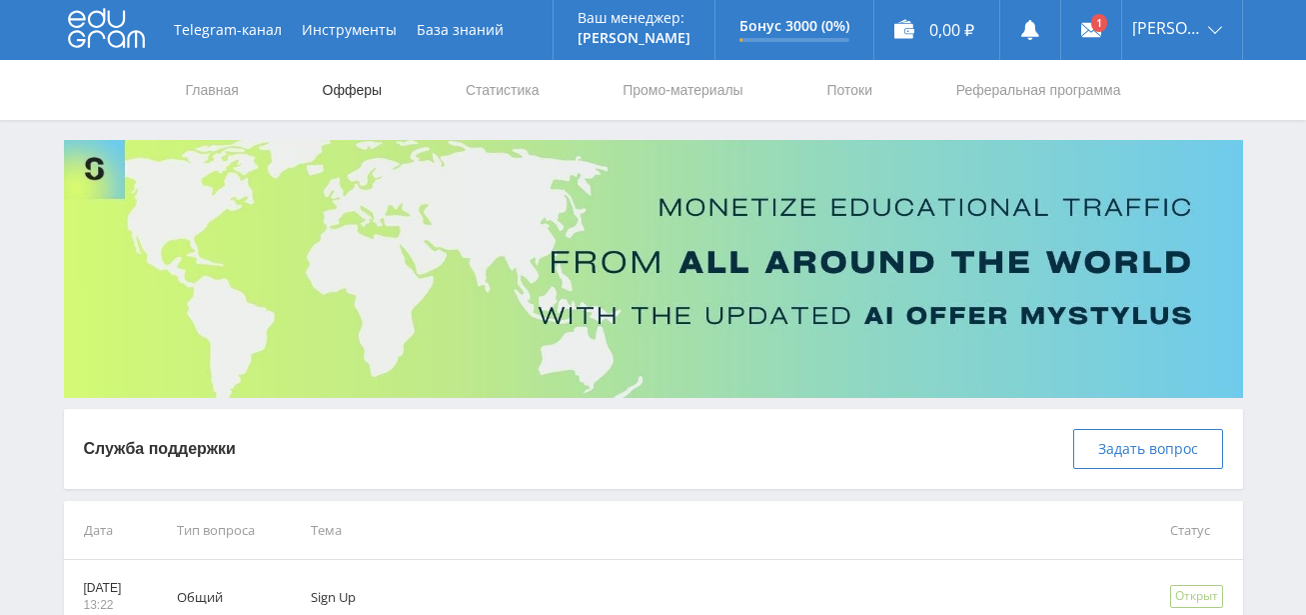
click at [352, 100] on link "Офферы" at bounding box center [353, 90] width 64 height 60
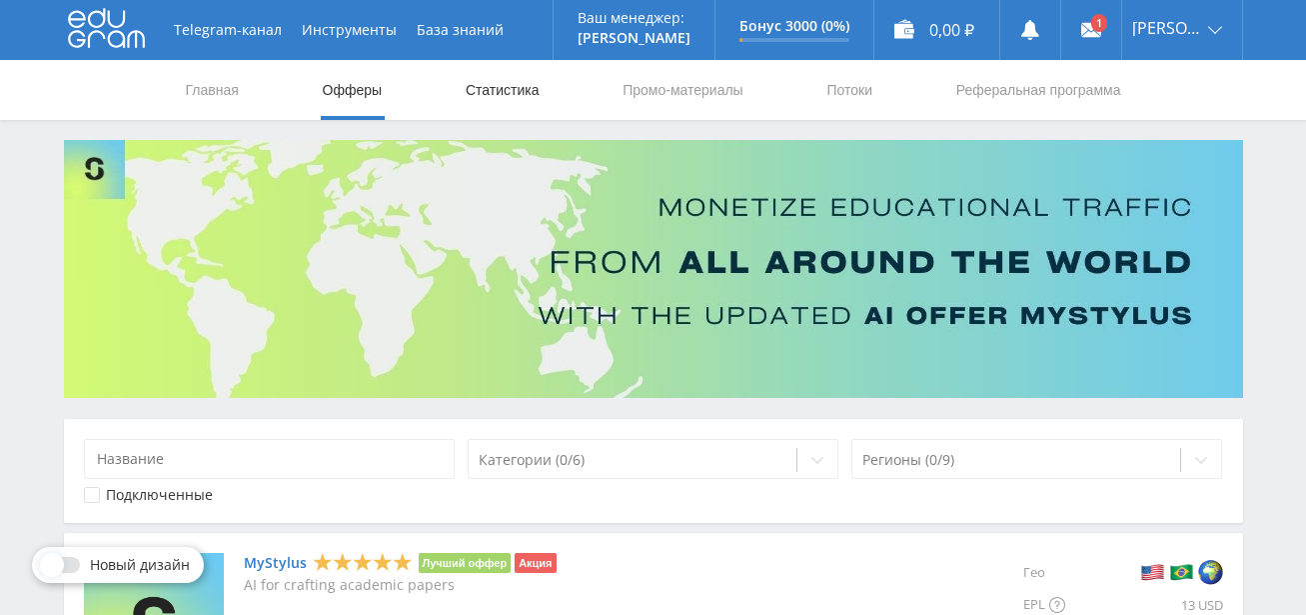
click at [517, 94] on link "Статистика" at bounding box center [503, 90] width 78 height 60
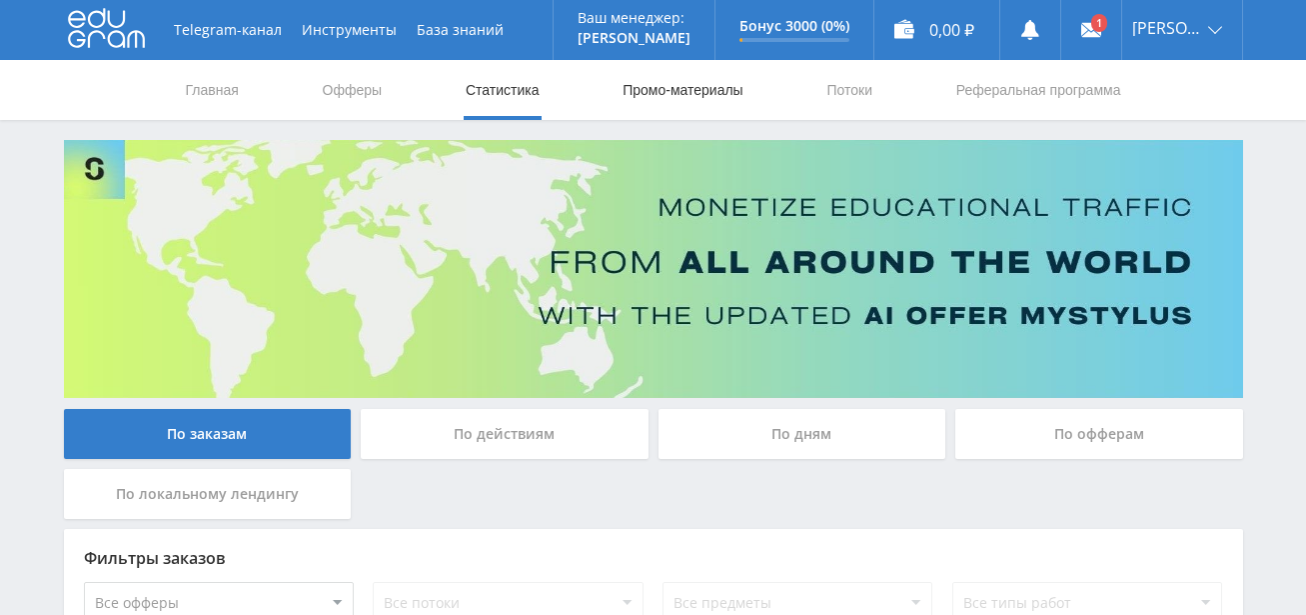
click at [707, 80] on link "Промо-материалы" at bounding box center [683, 90] width 124 height 60
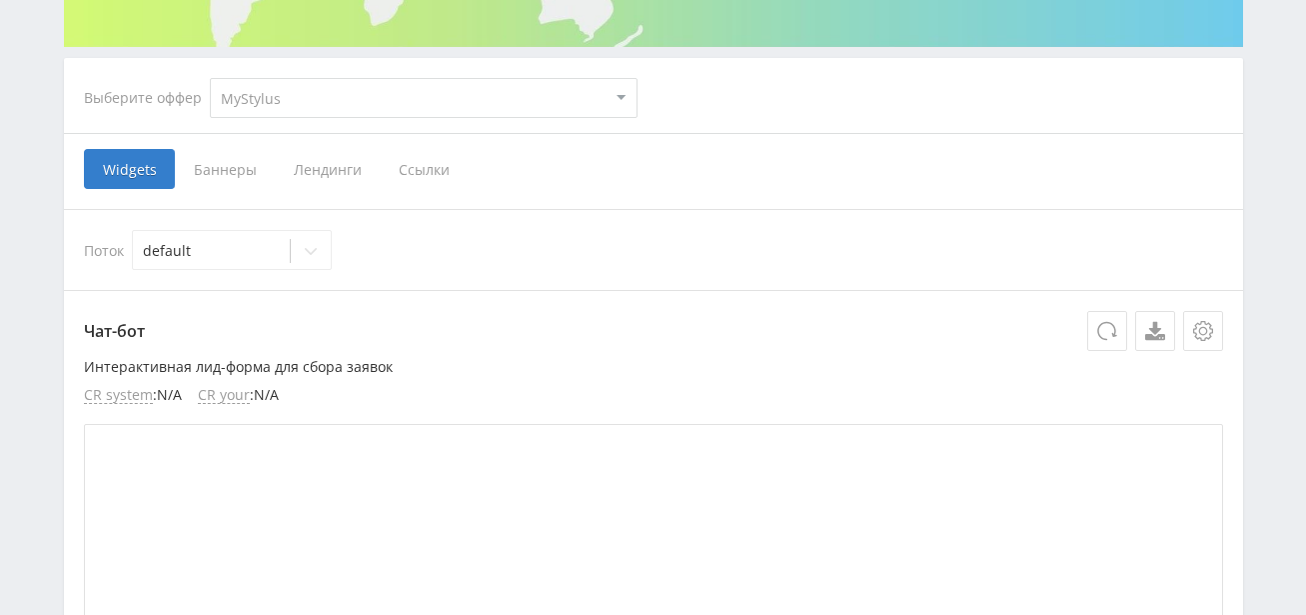
scroll to position [333, 0]
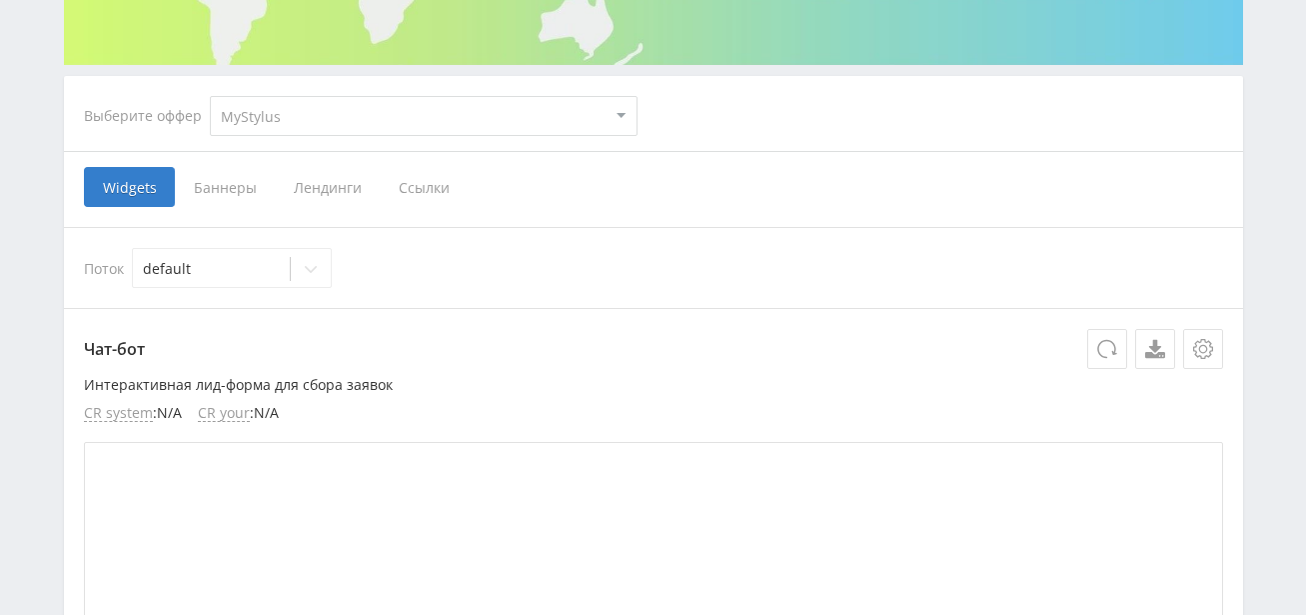
click at [233, 189] on span "Баннеры" at bounding box center [225, 187] width 100 height 40
click at [0, 0] on input "Баннеры" at bounding box center [0, 0] width 0 height 0
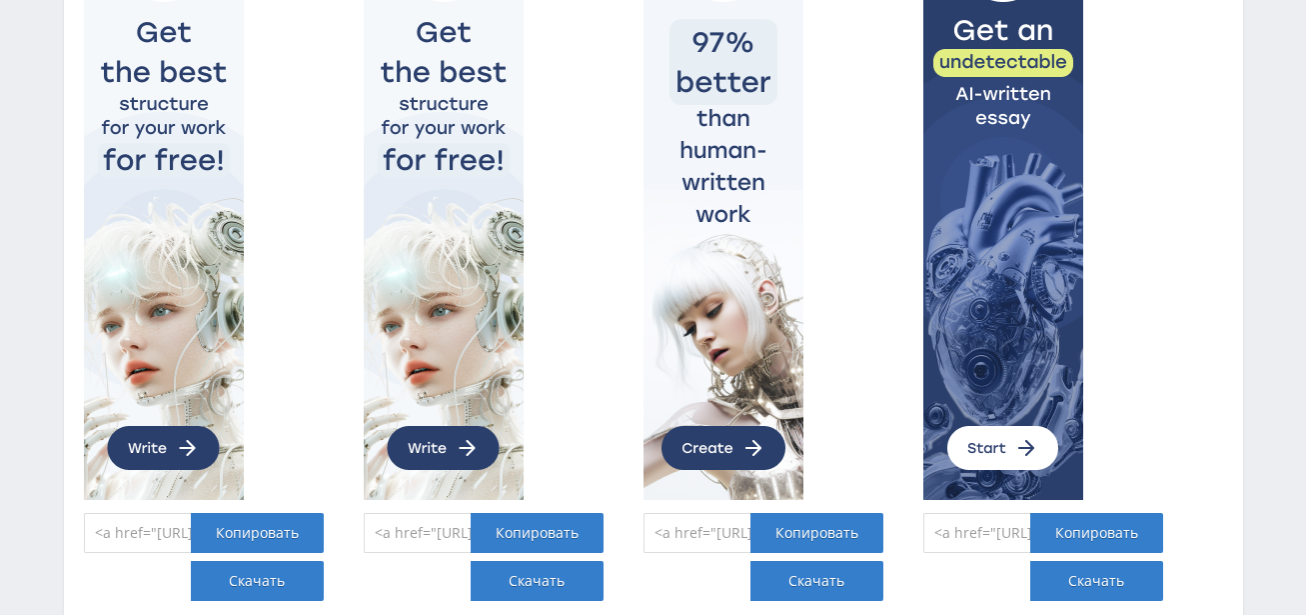
scroll to position [1000, 0]
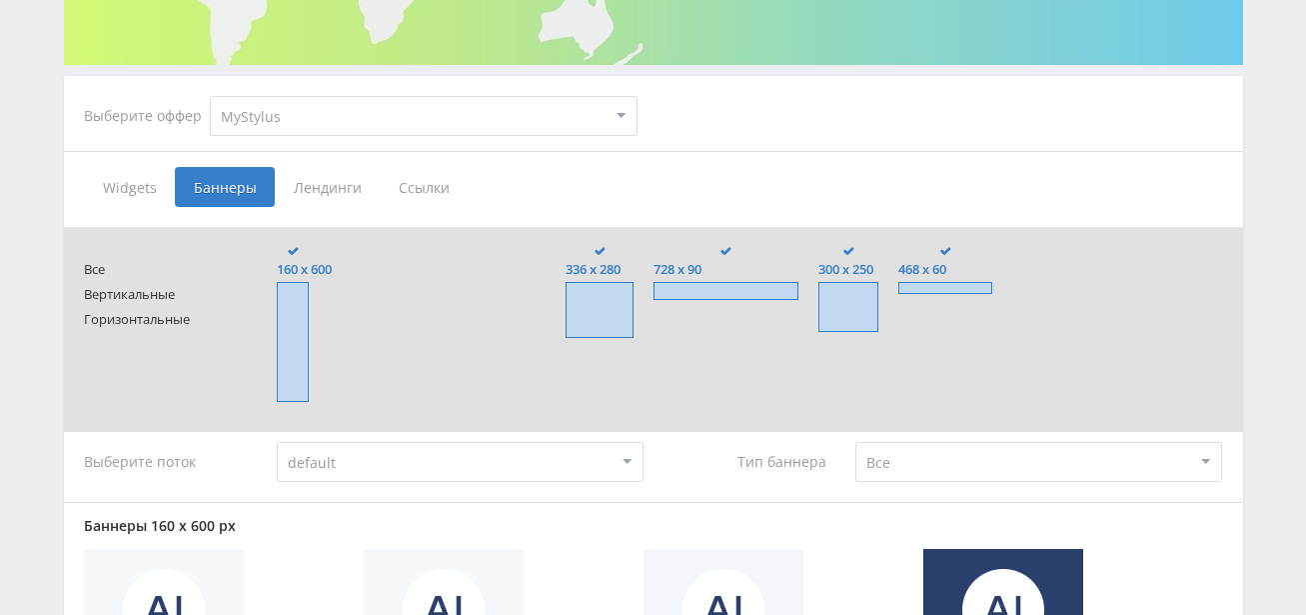
click at [320, 189] on span "Лендинги" at bounding box center [327, 187] width 105 height 40
click at [0, 0] on input "Лендинги" at bounding box center [0, 0] width 0 height 0
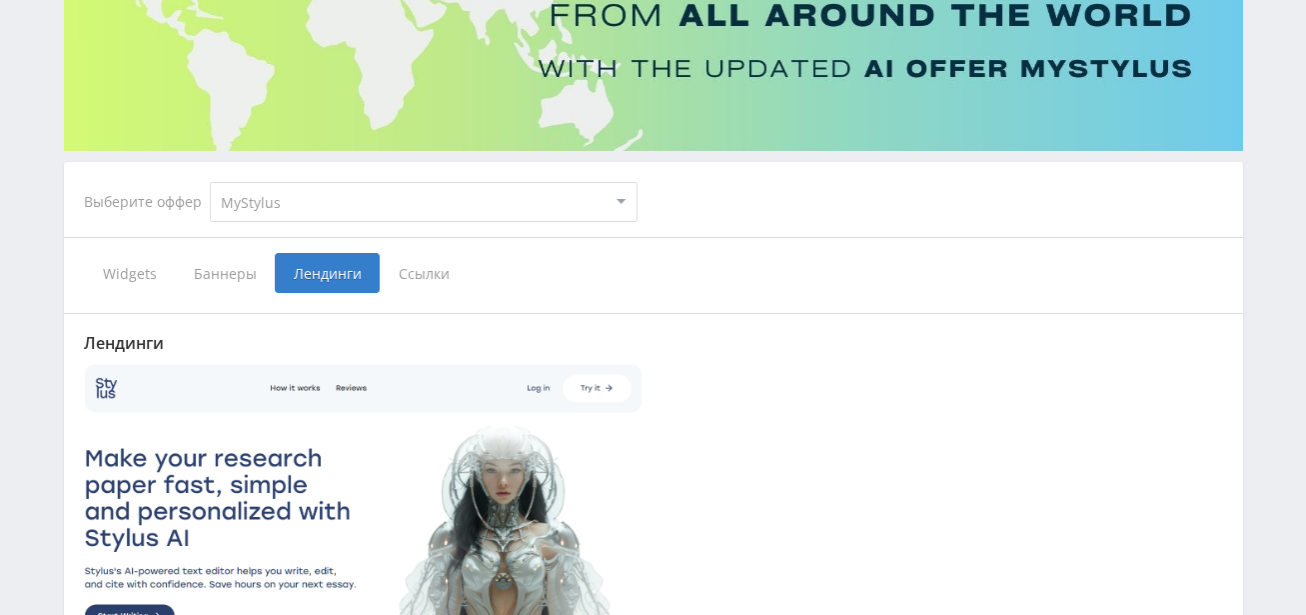
scroll to position [230, 0]
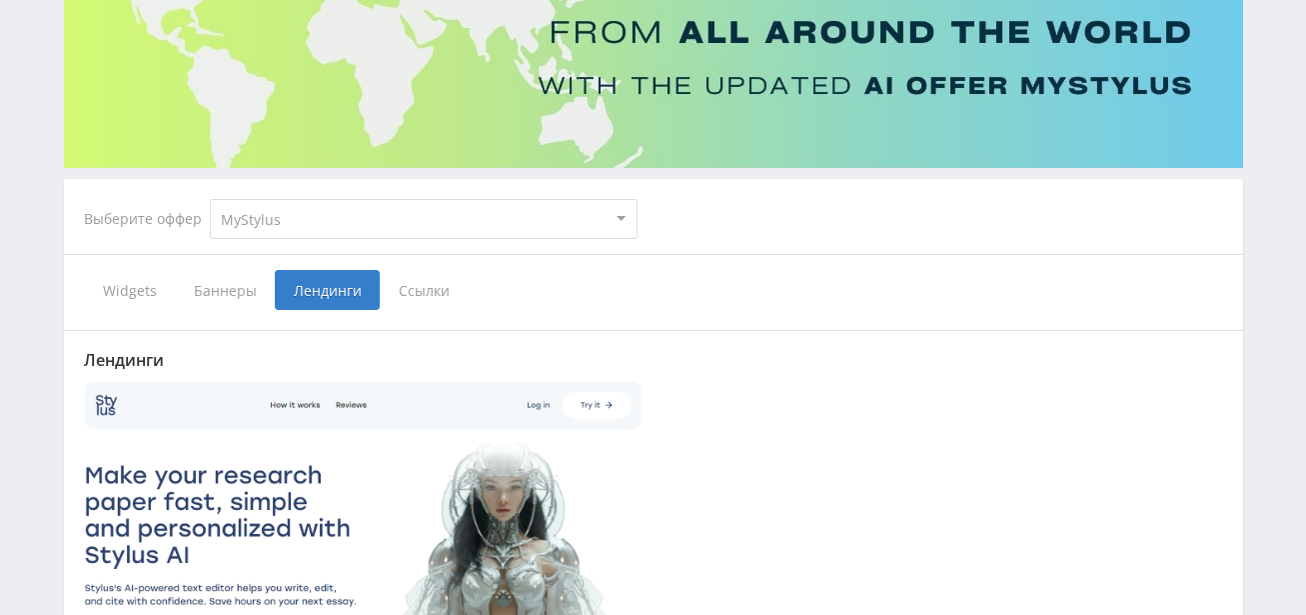
click at [412, 285] on span "Ссылки" at bounding box center [424, 290] width 89 height 40
click at [0, 0] on input "Ссылки" at bounding box center [0, 0] width 0 height 0
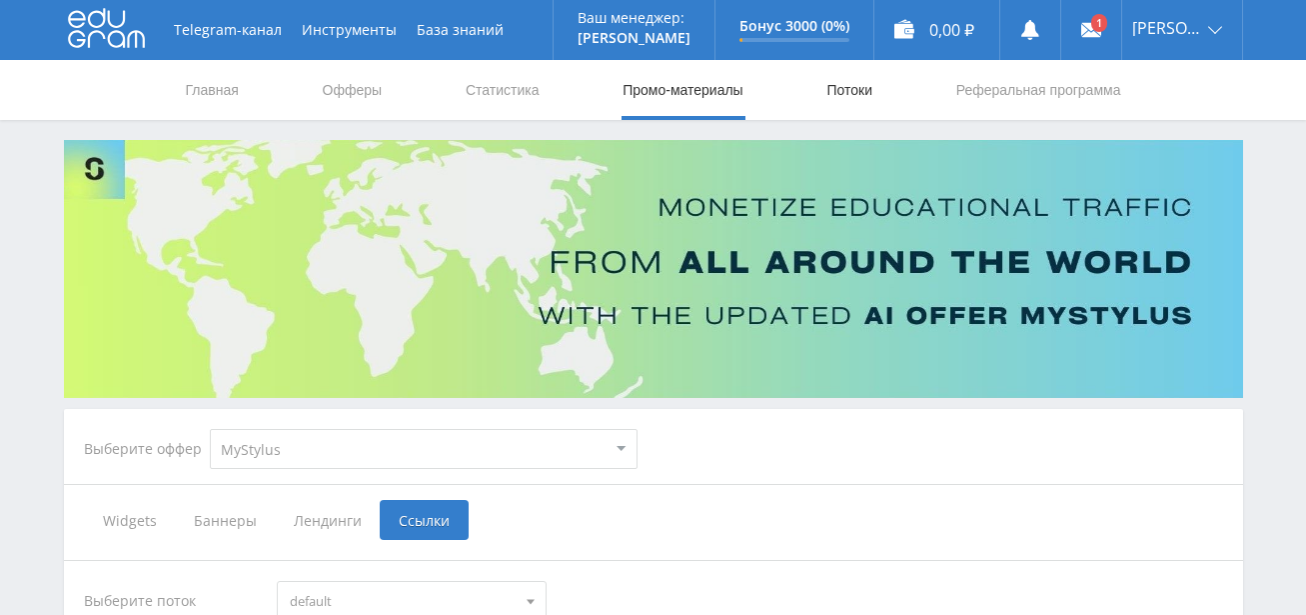
drag, startPoint x: 881, startPoint y: 81, endPoint x: 869, endPoint y: 81, distance: 12.0
click at [880, 81] on nav "Главная Офферы Статистика Промо-материалы Потоки Реферальная программа" at bounding box center [654, 90] width 940 height 60
click at [862, 86] on link "Потоки" at bounding box center [850, 90] width 50 height 60
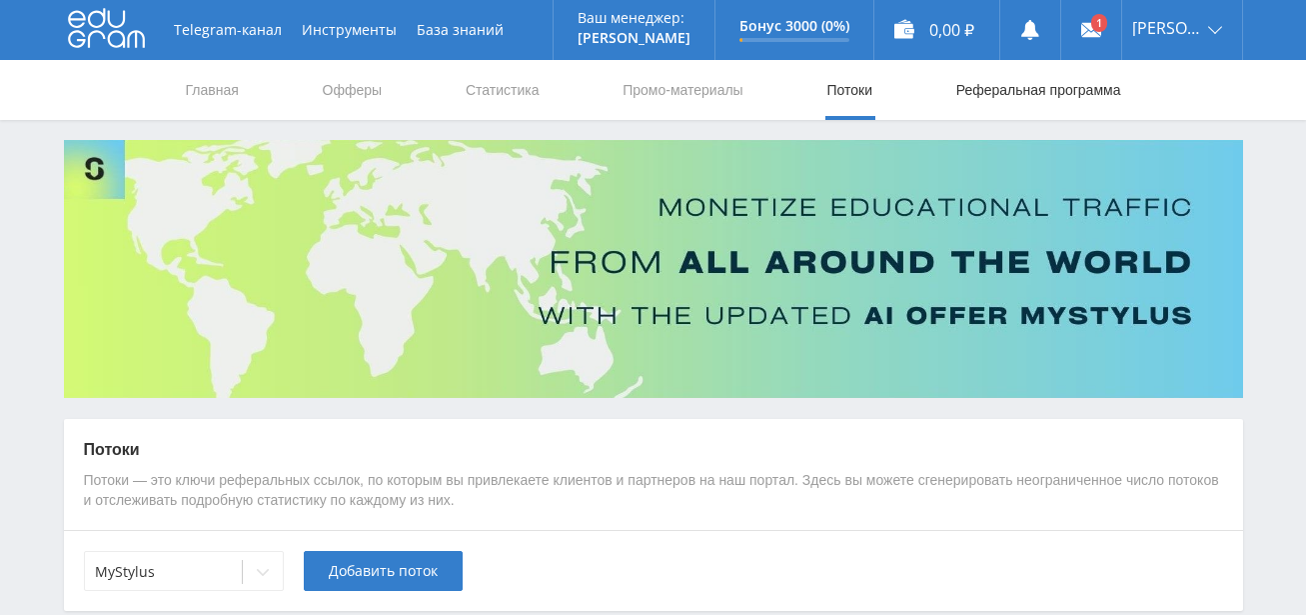
click at [983, 81] on link "Реферальная программа" at bounding box center [1039, 90] width 169 height 60
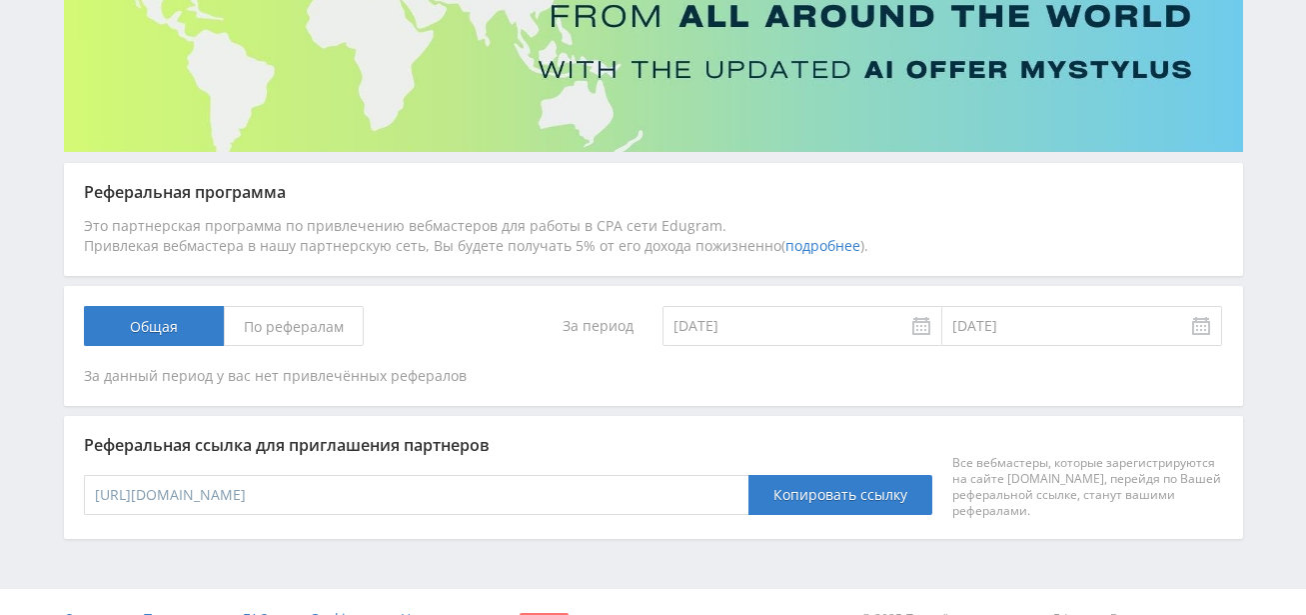
scroll to position [280, 0]
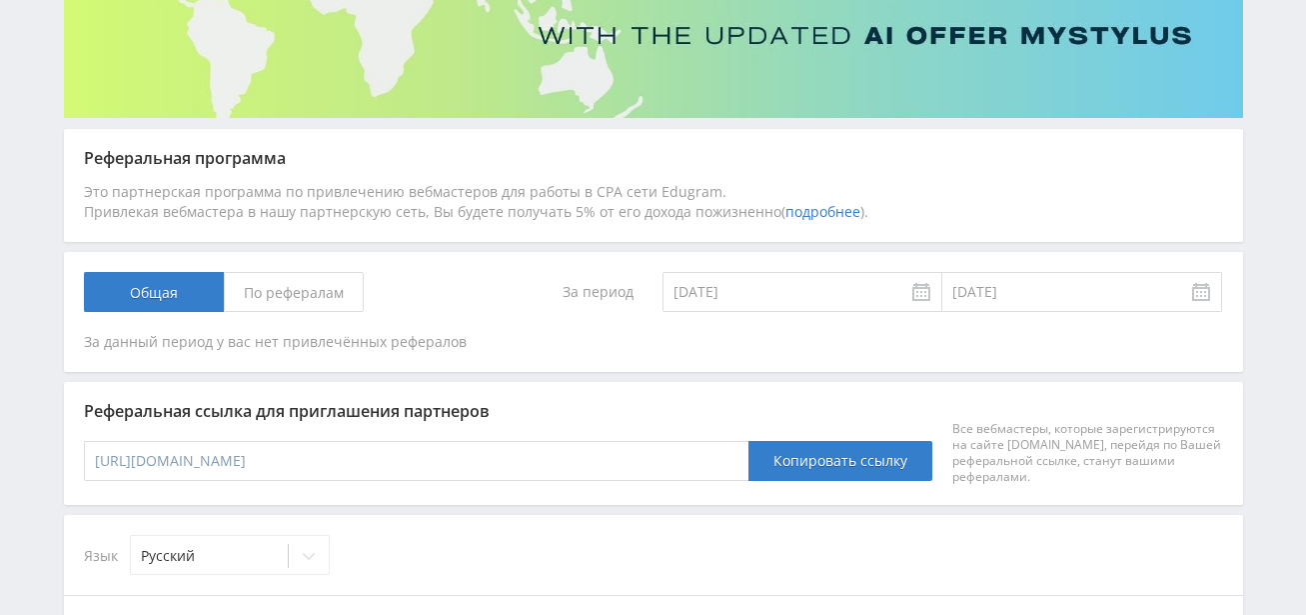
click at [809, 210] on link "подробнее" at bounding box center [823, 211] width 75 height 19
